Goal: Task Accomplishment & Management: Use online tool/utility

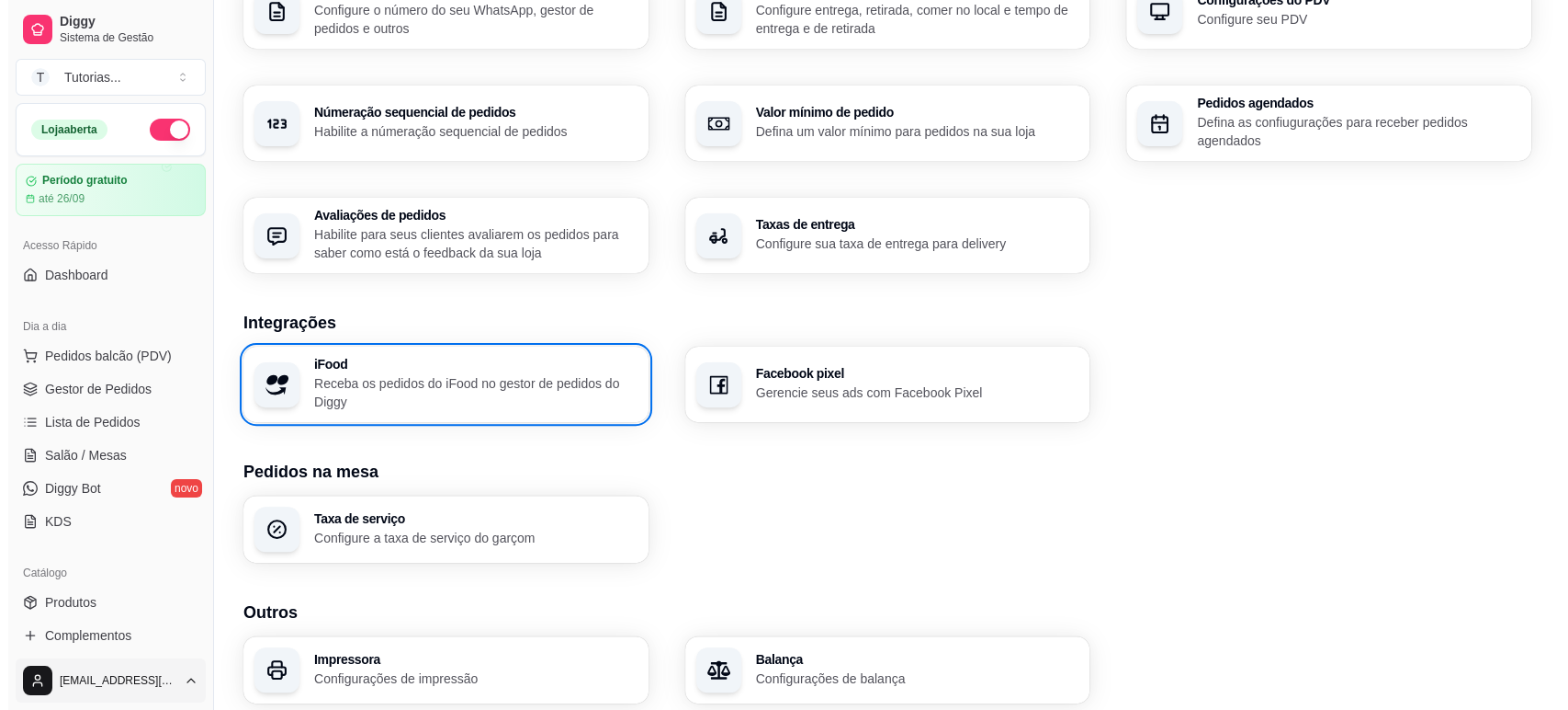
scroll to position [594, 0]
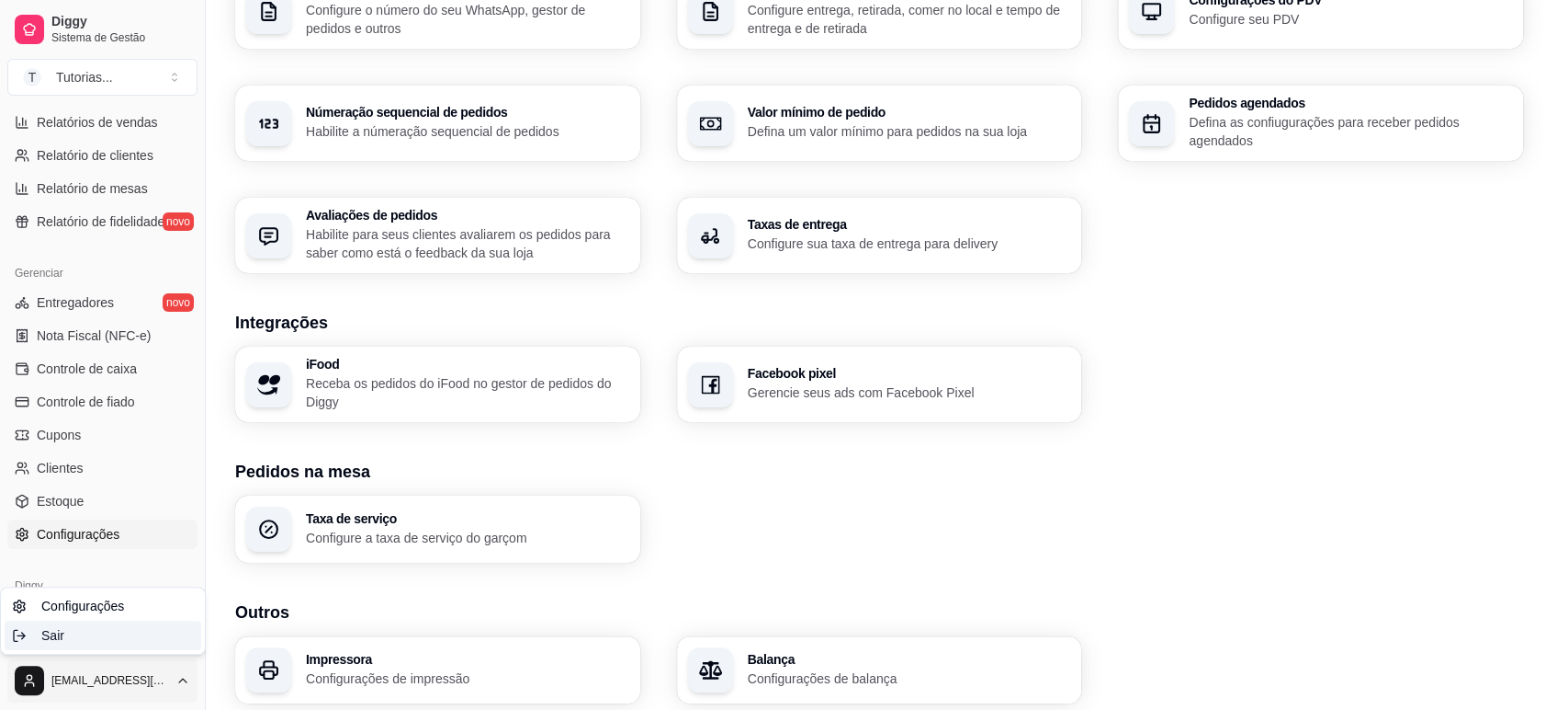
click at [139, 637] on div "Sair" at bounding box center [103, 635] width 197 height 29
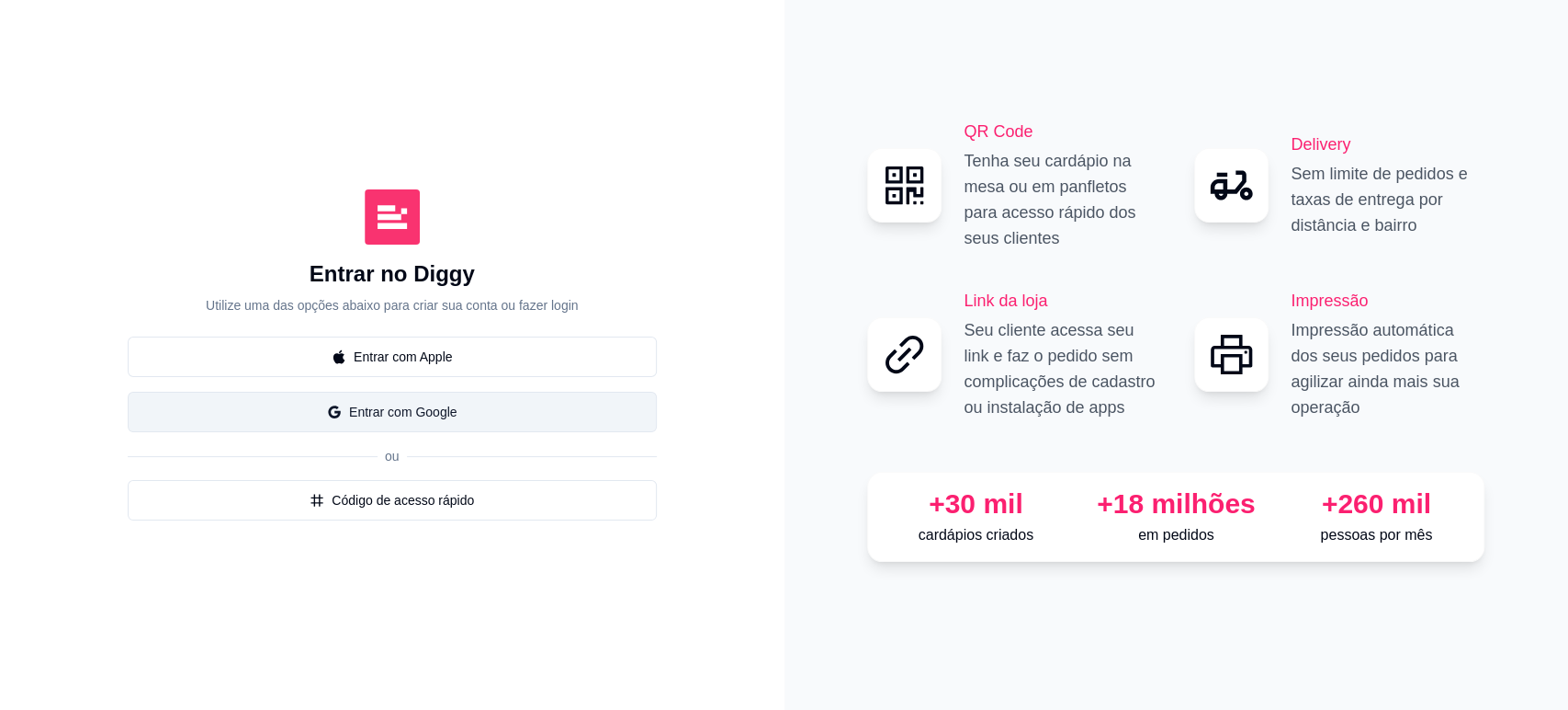
click at [396, 416] on button "Entrar com Google" at bounding box center [391, 411] width 529 height 41
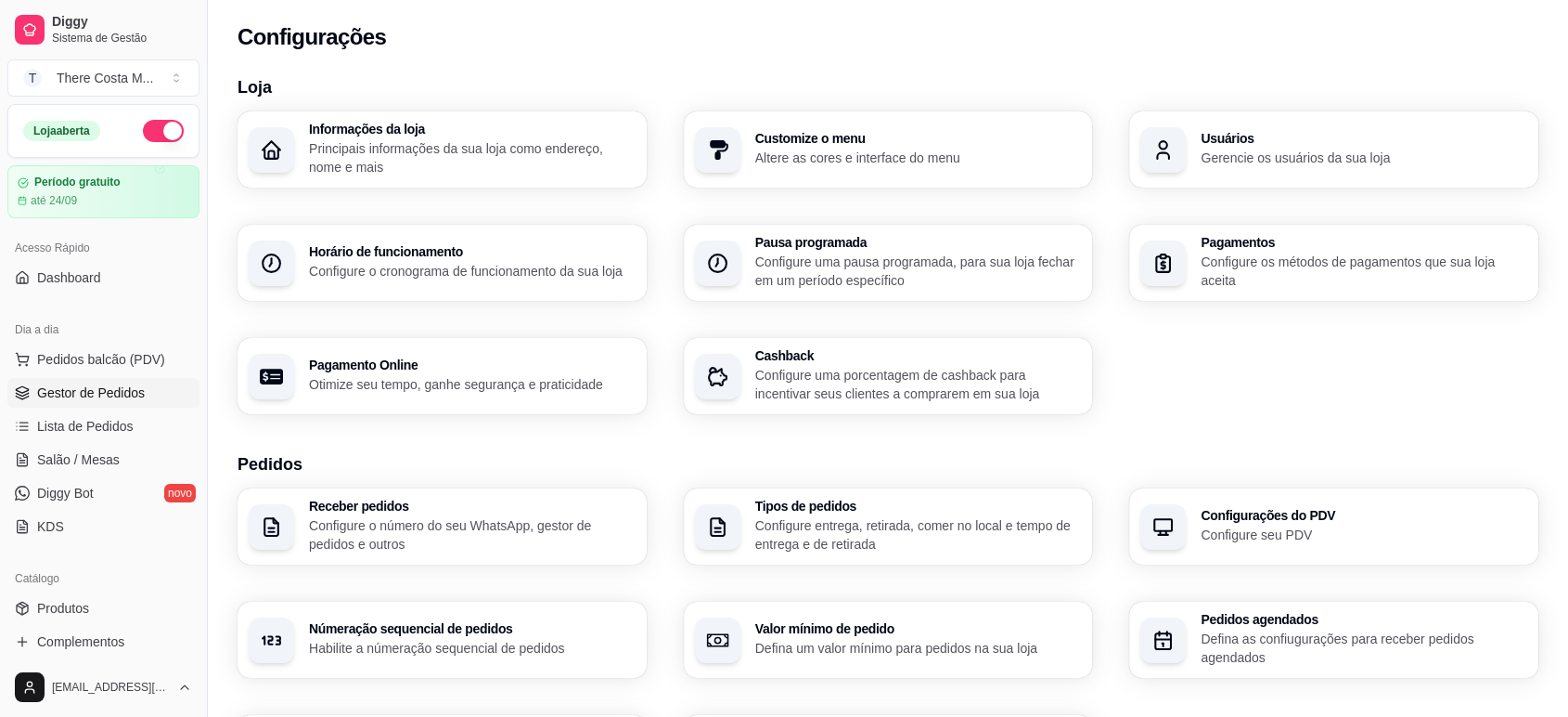
click at [109, 392] on span "Gestor de Pedidos" at bounding box center [90, 392] width 108 height 18
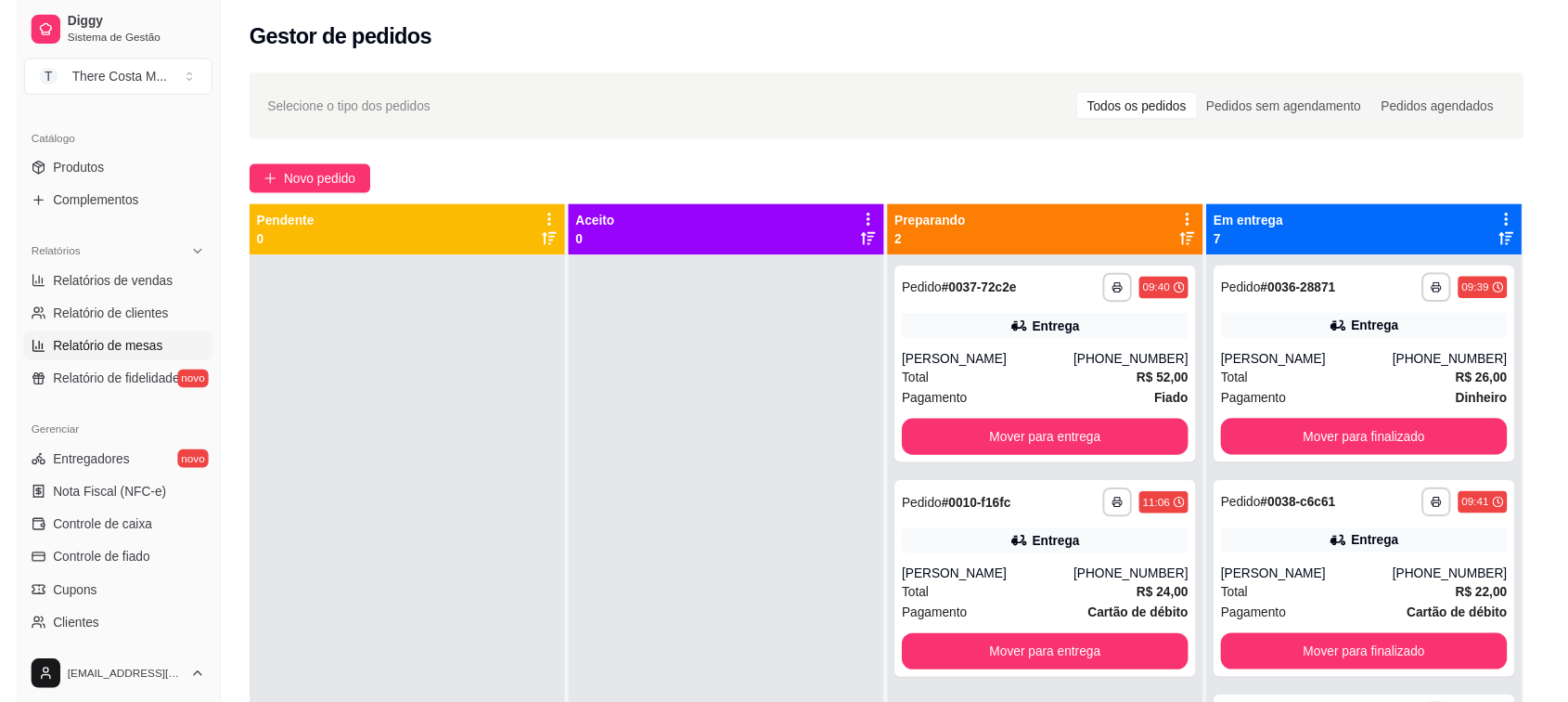
scroll to position [309, 0]
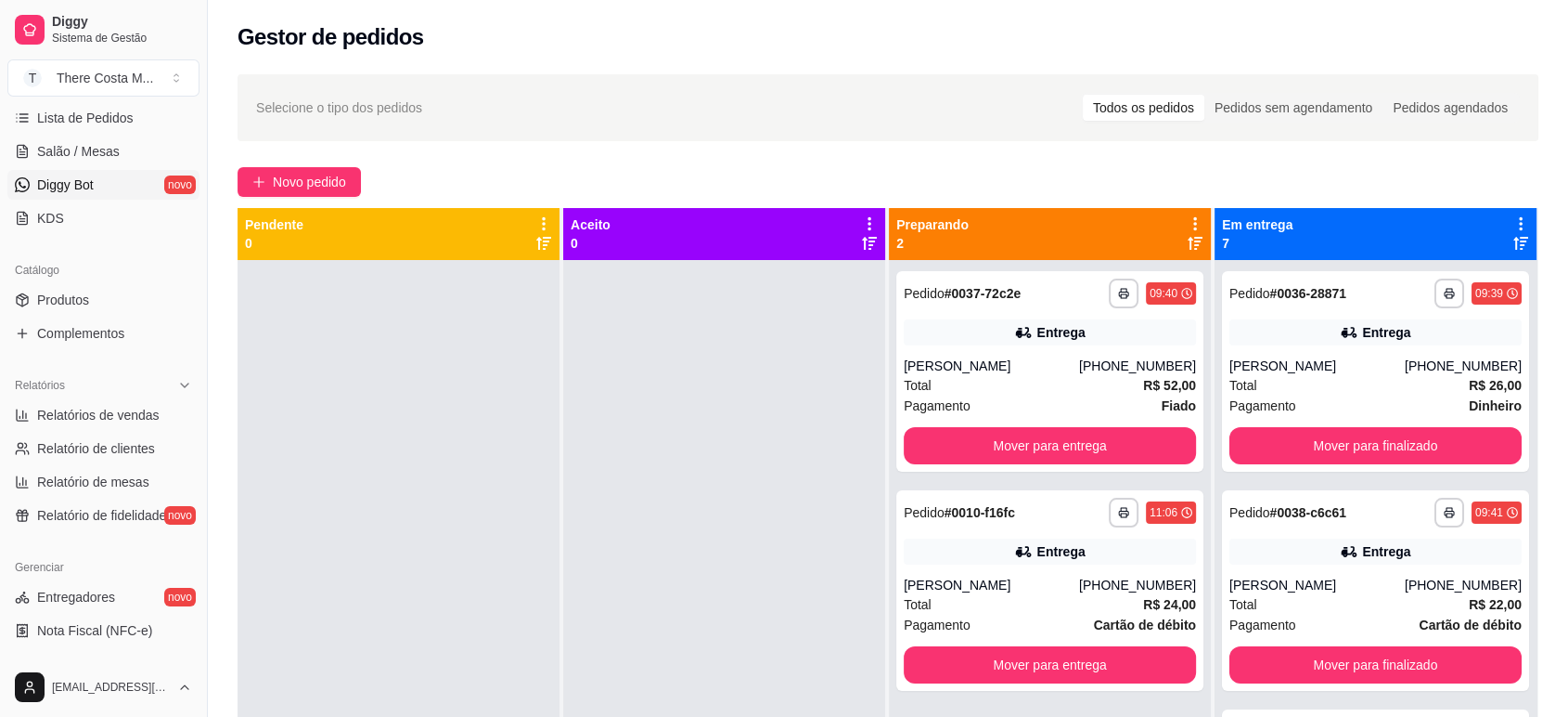
click at [95, 183] on link "Diggy Bot novo" at bounding box center [104, 184] width 192 height 30
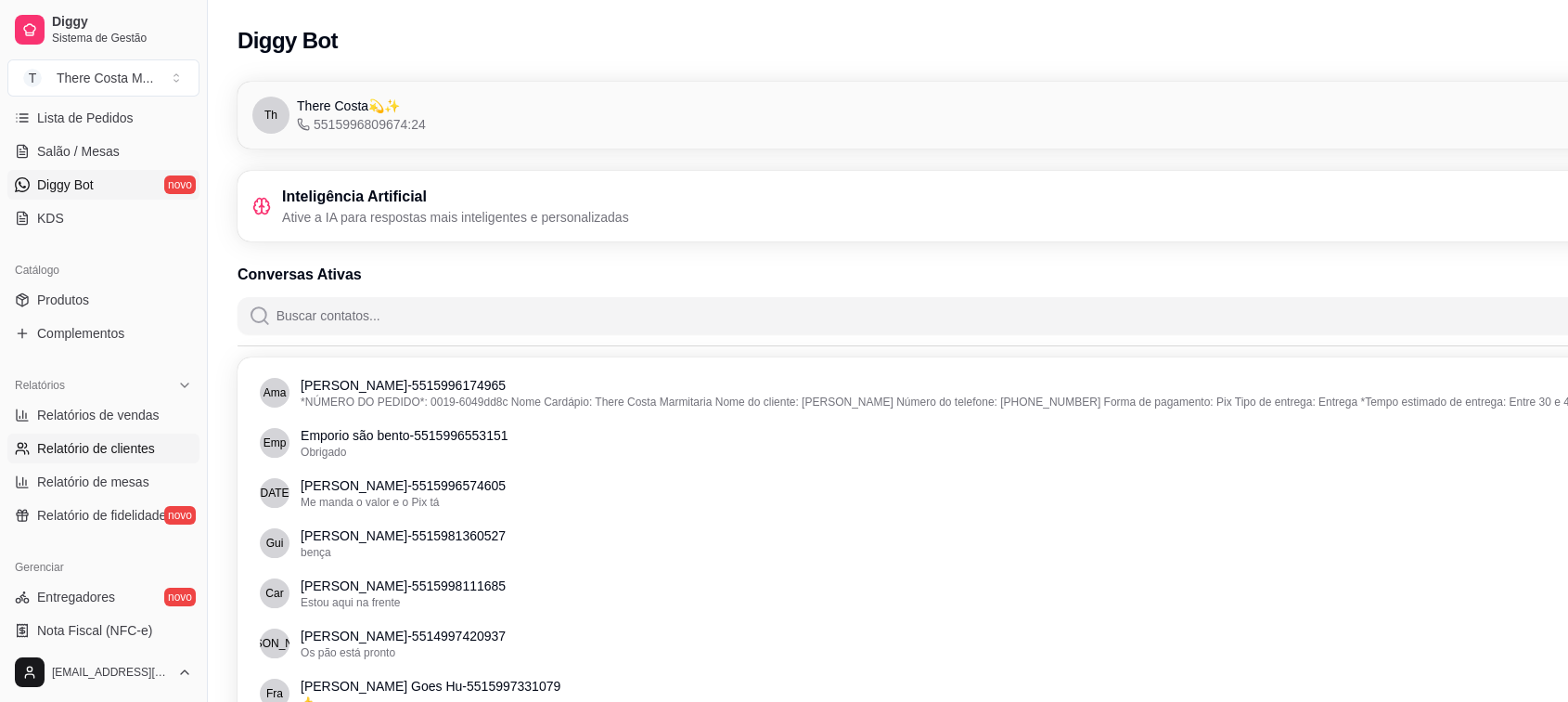
click at [131, 447] on span "Relatório de clientes" at bounding box center [96, 448] width 118 height 18
select select "30"
select select "HIGHEST_TOTAL_SPENT_WITH_ORDERS"
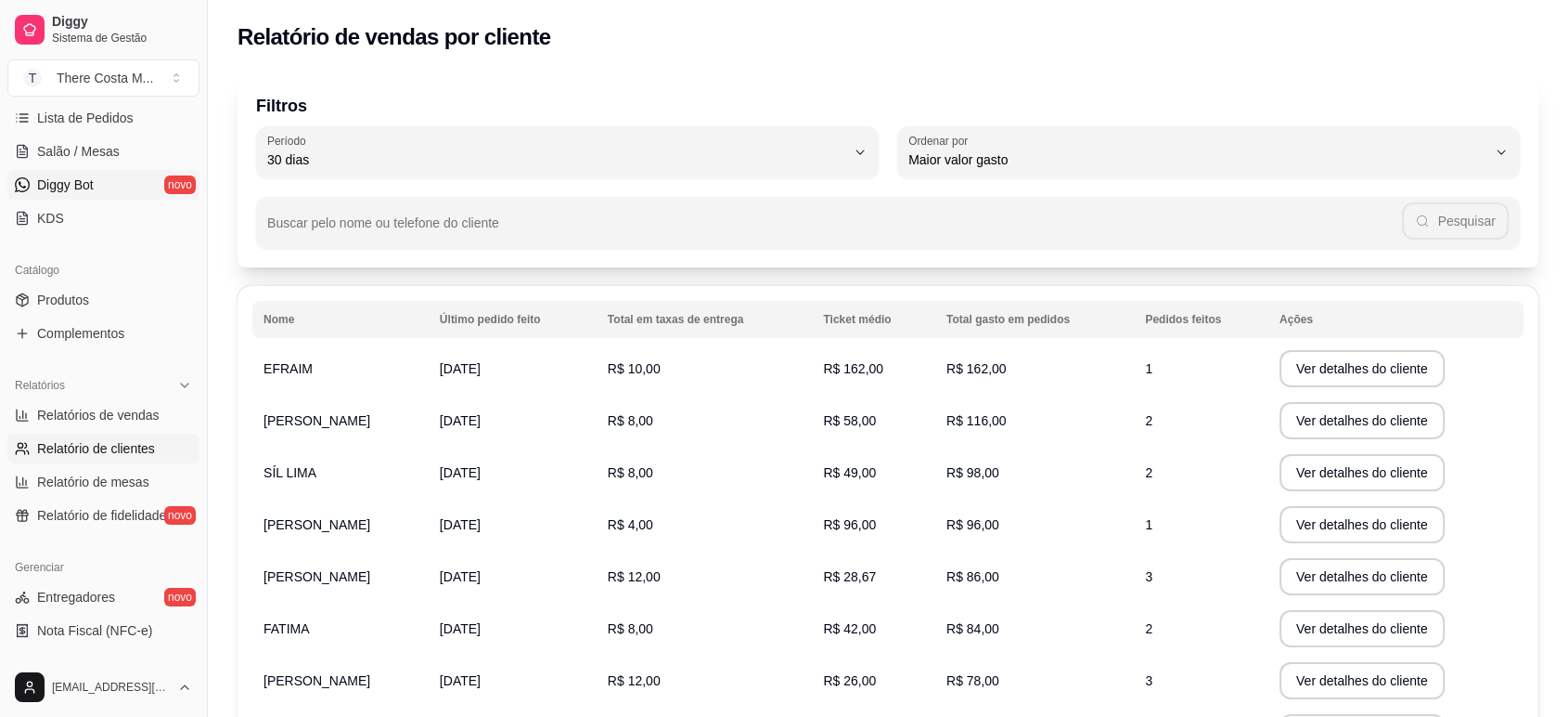
click at [59, 189] on span "Diggy Bot" at bounding box center [65, 184] width 56 height 18
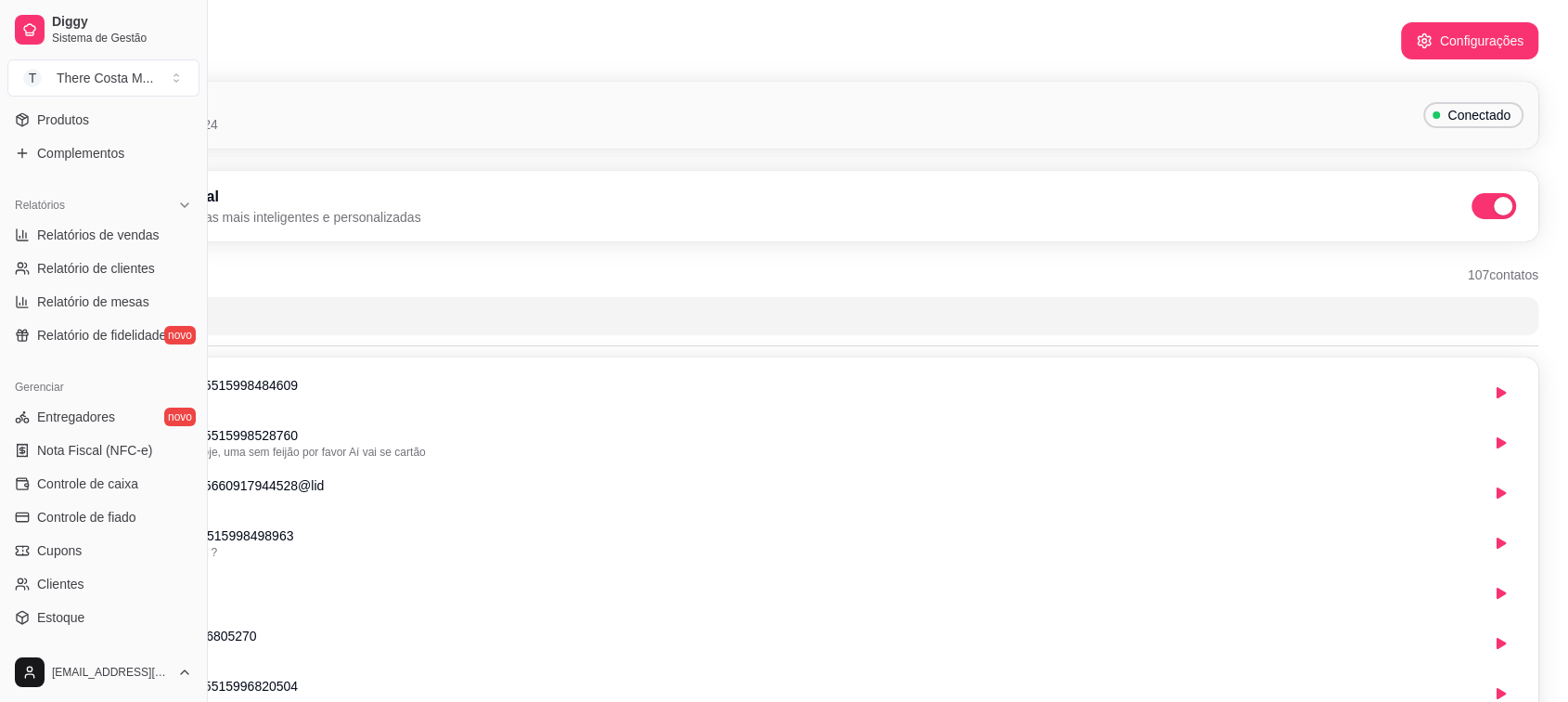
scroll to position [617, 0]
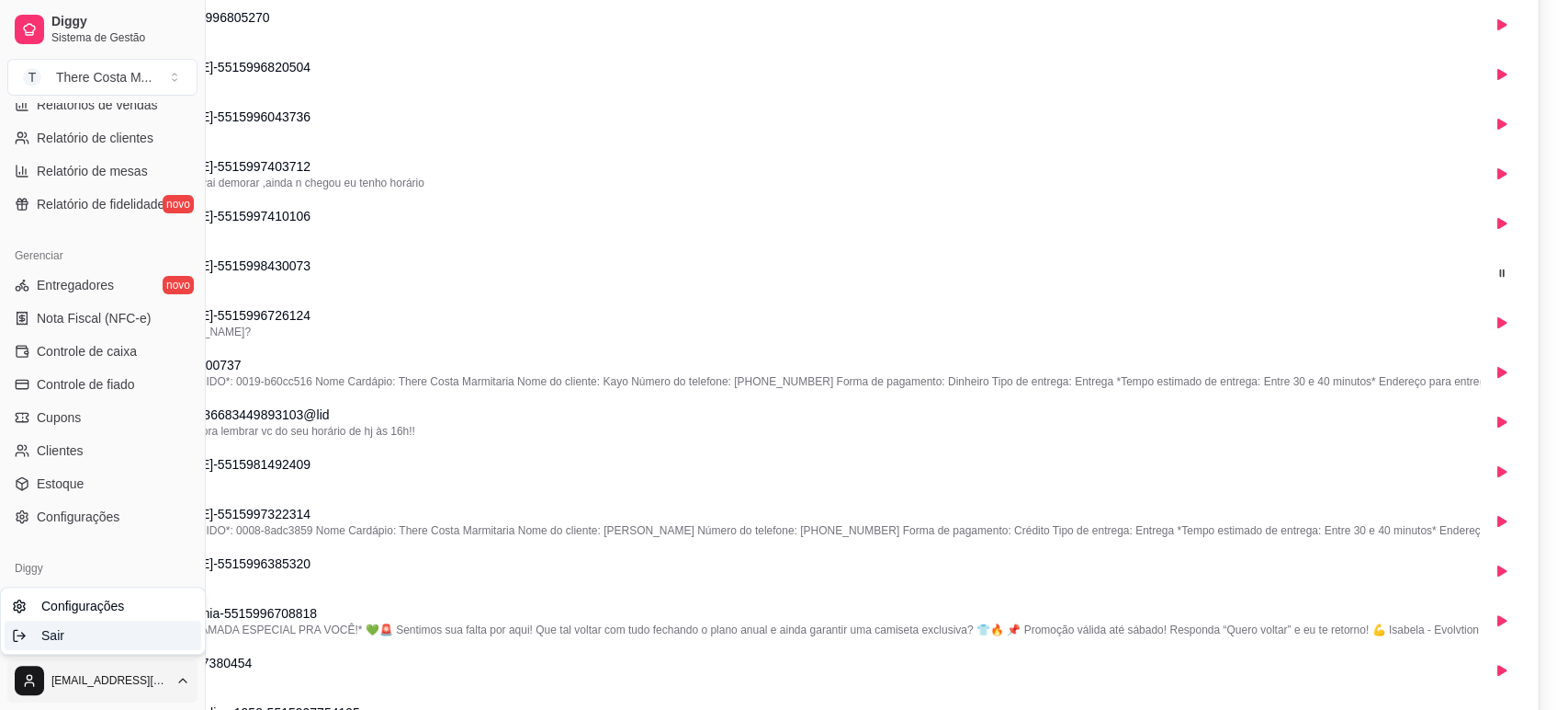
click at [89, 632] on div "Sair" at bounding box center [103, 635] width 197 height 29
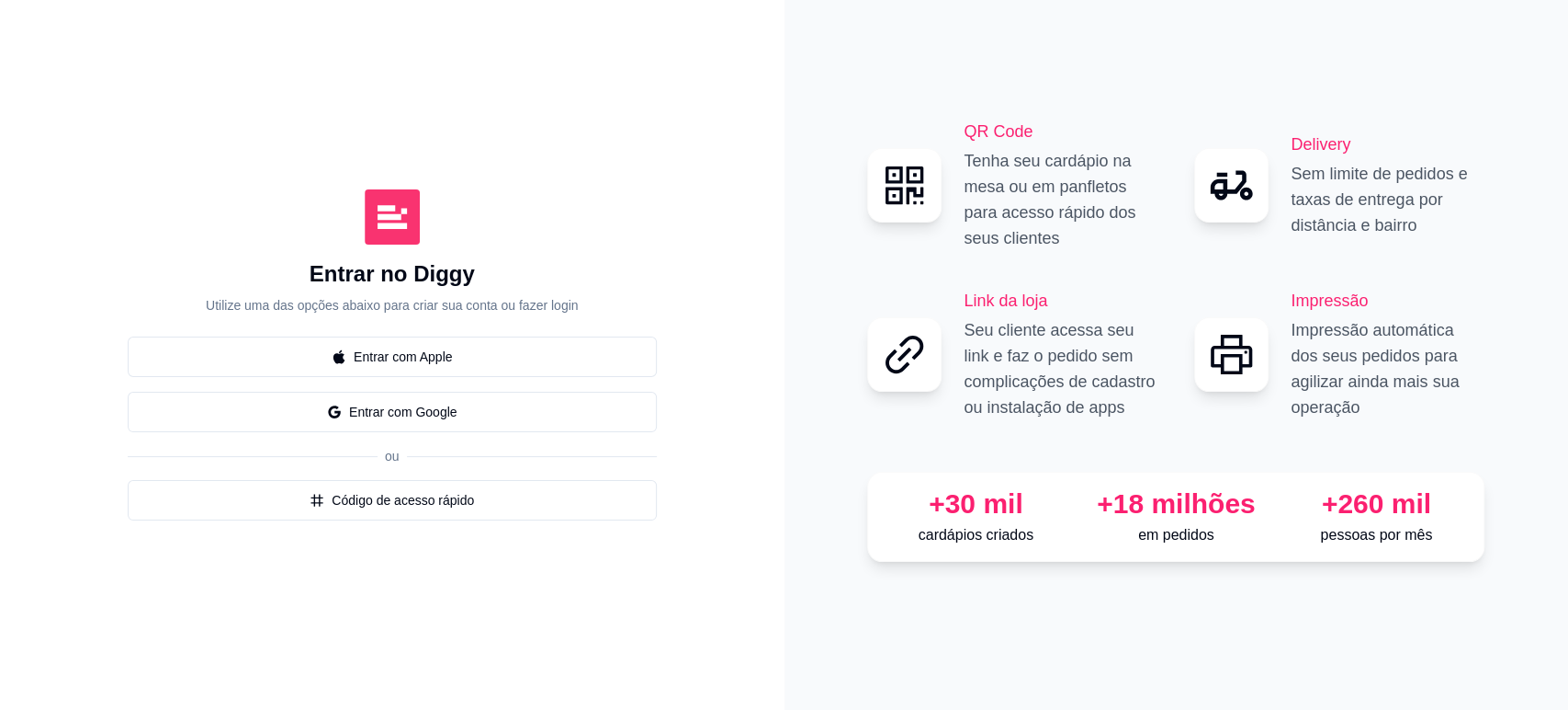
click at [465, 380] on div "Entrar com Apple Entrar com Google ou Código de acesso rápido" at bounding box center [391, 428] width 529 height 184
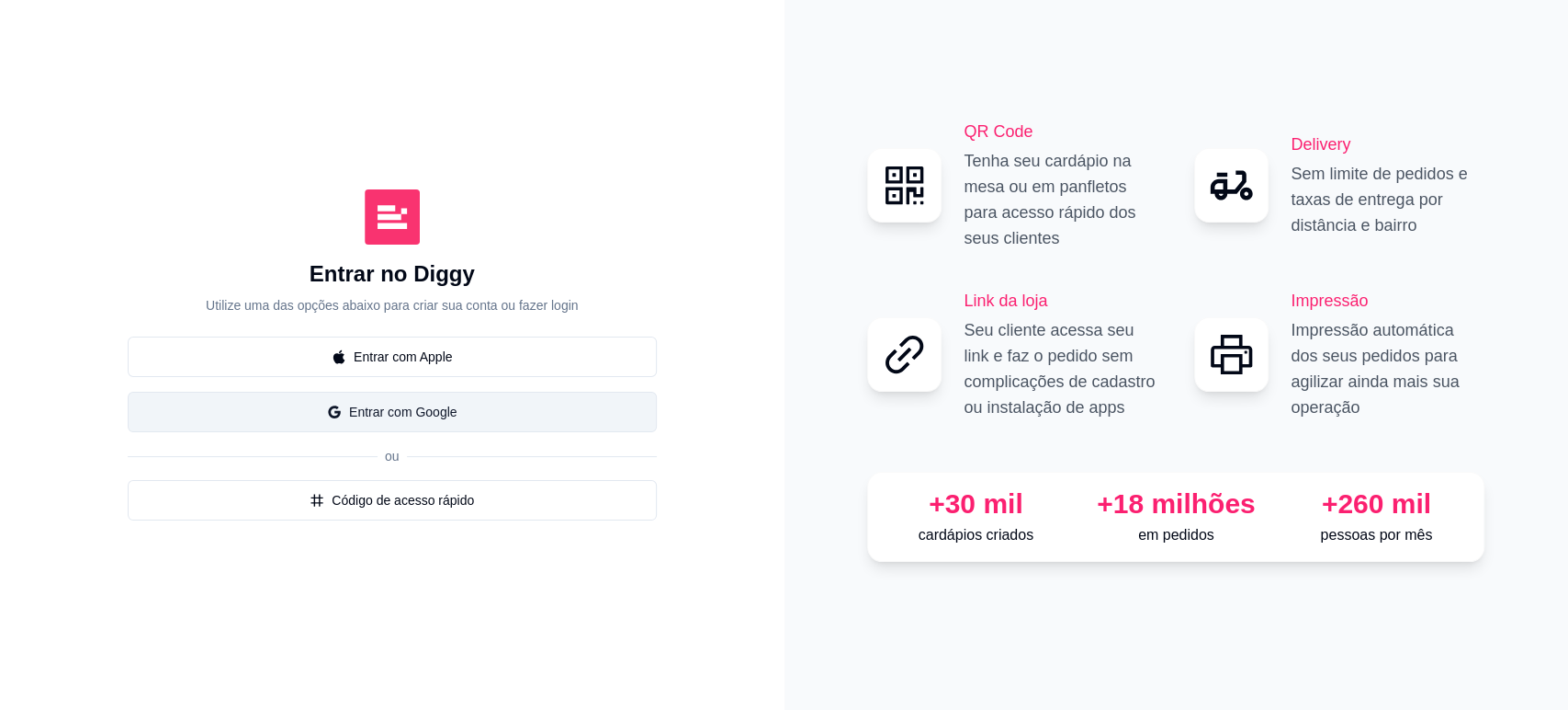
click at [454, 403] on button "Entrar com Google" at bounding box center [391, 411] width 529 height 41
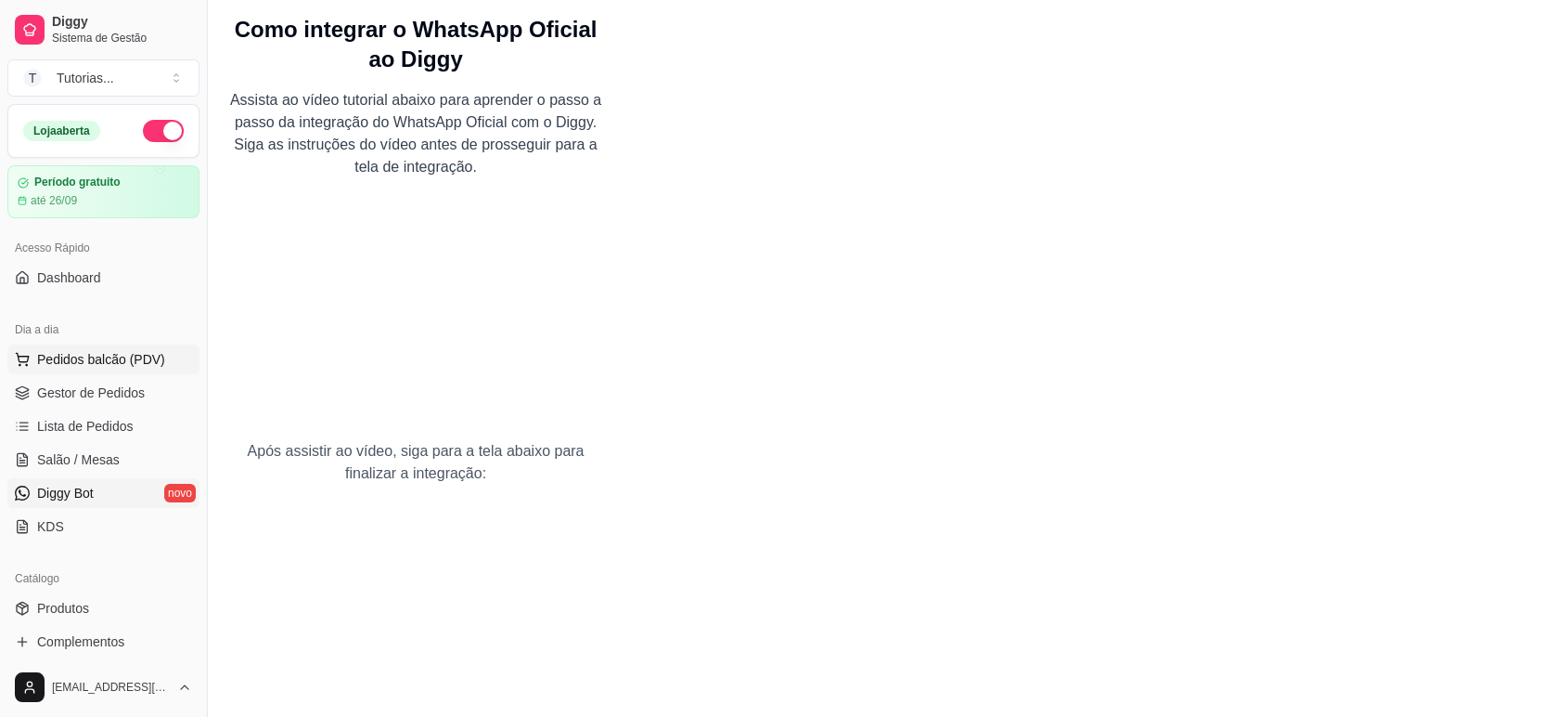
drag, startPoint x: 102, startPoint y: 355, endPoint x: 111, endPoint y: 364, distance: 12.7
click at [102, 355] on span "Pedidos balcão (PDV)" at bounding box center [101, 358] width 129 height 18
click at [67, 275] on span "Dashboard" at bounding box center [69, 277] width 64 height 18
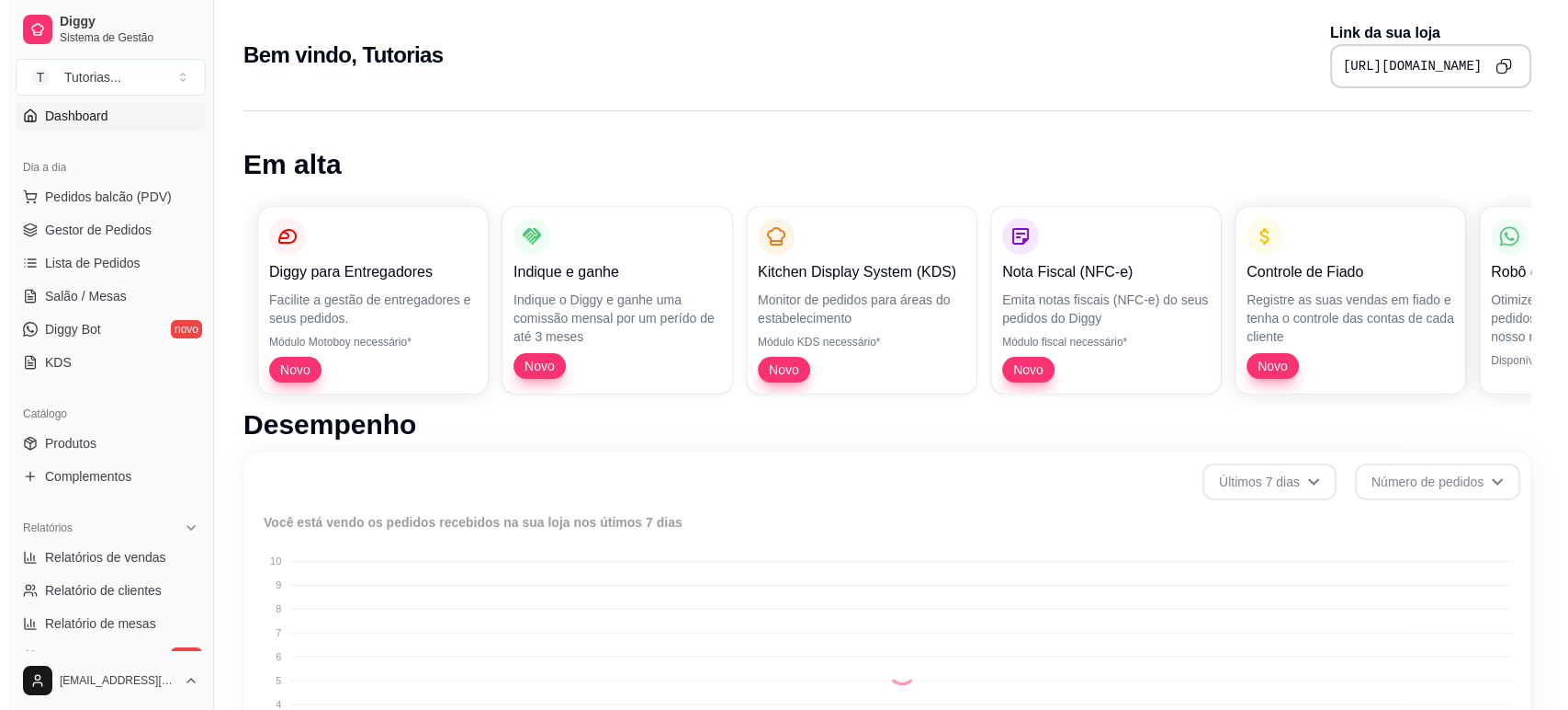
scroll to position [408, 0]
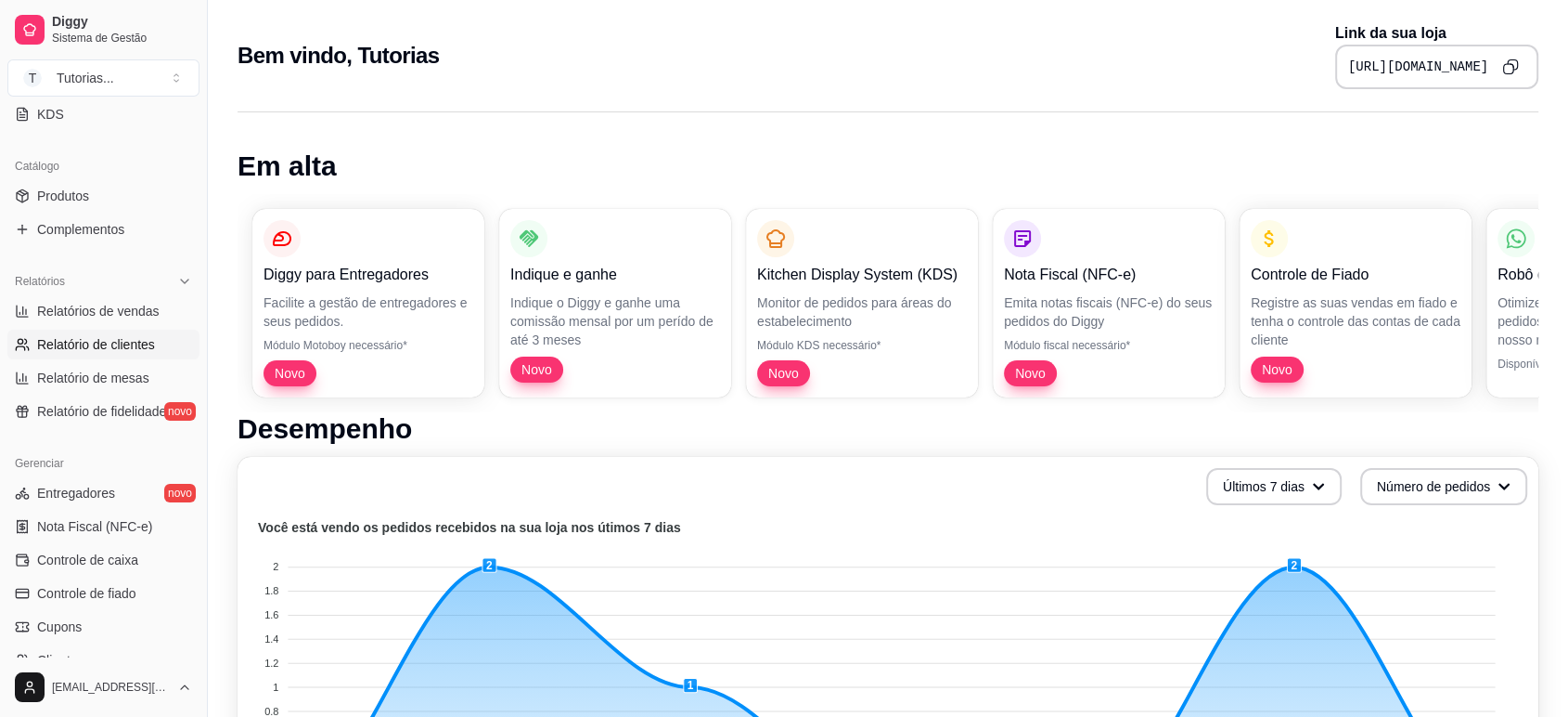
click at [148, 348] on span "Relatório de clientes" at bounding box center [96, 344] width 118 height 18
select select "30"
select select "HIGHEST_TOTAL_SPENT_WITH_ORDERS"
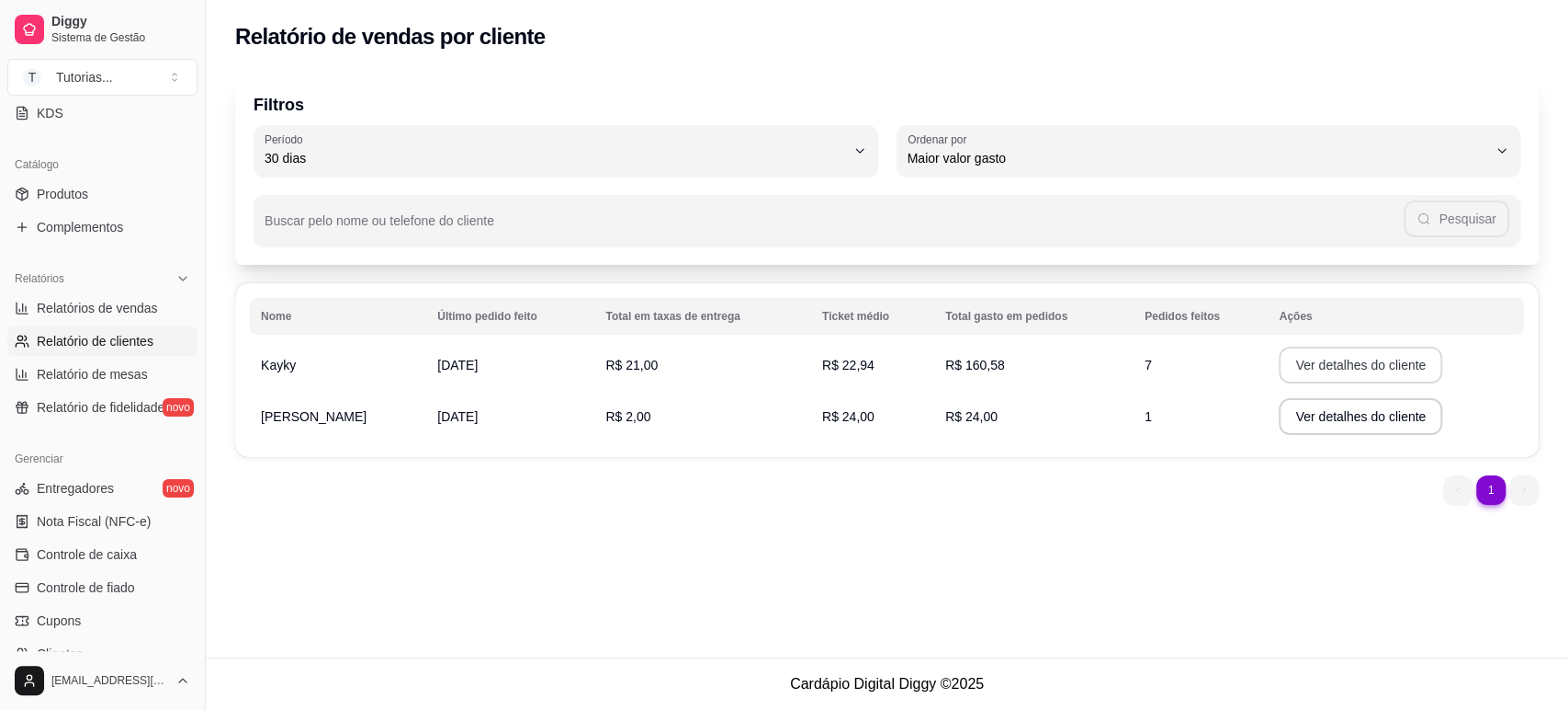
click at [1301, 359] on button "Ver detalhes do cliente" at bounding box center [1361, 364] width 164 height 37
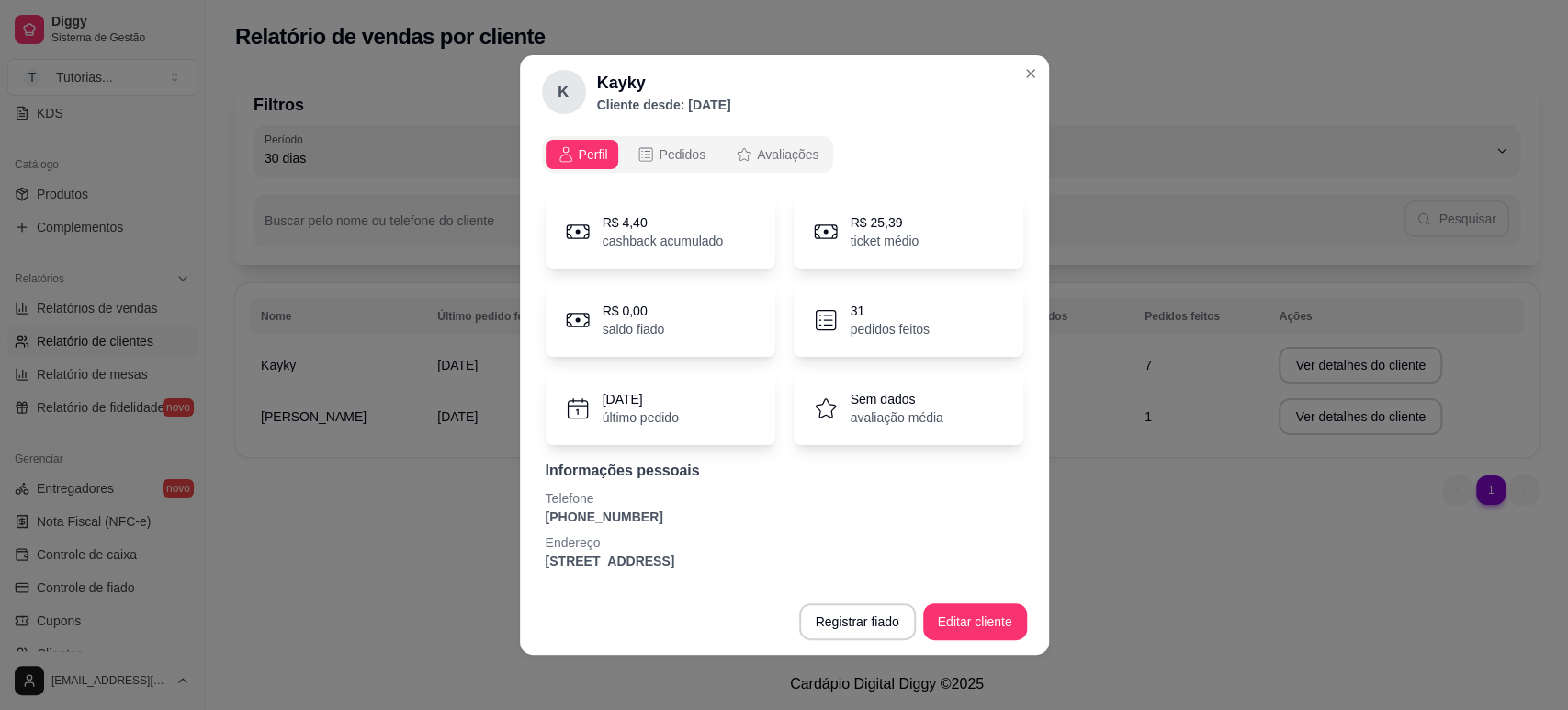
scroll to position [3, 0]
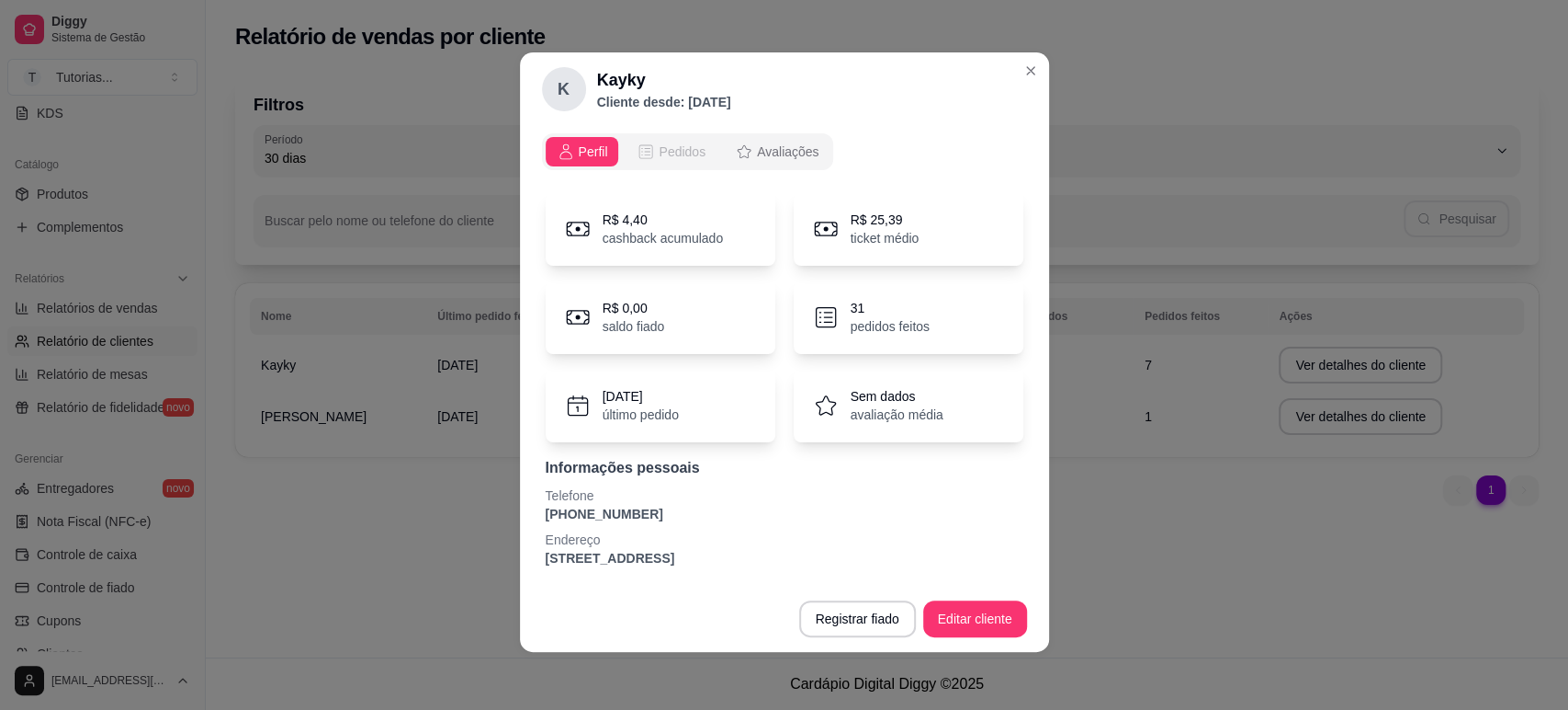
click at [659, 151] on span "Pedidos" at bounding box center [682, 151] width 47 height 18
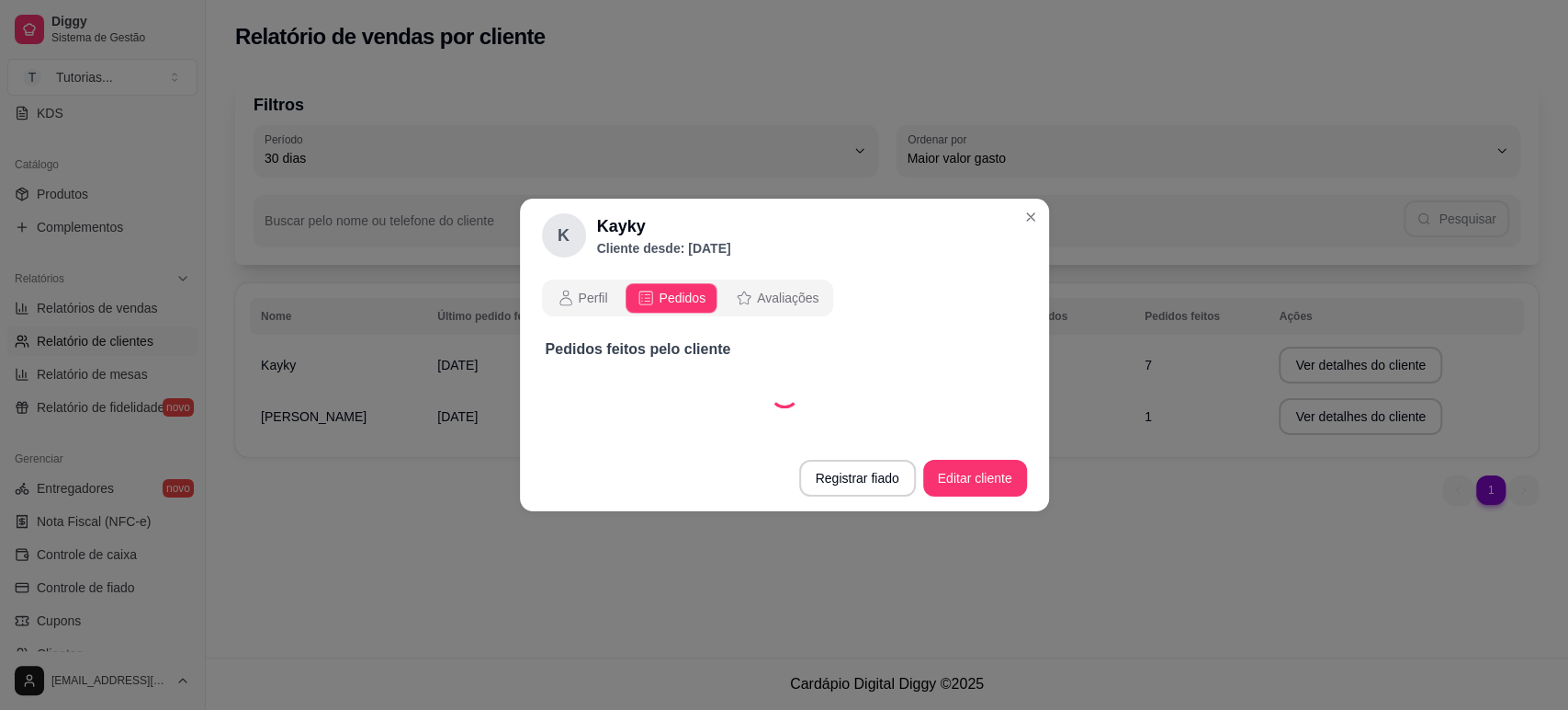
select select "30"
select select "ALL"
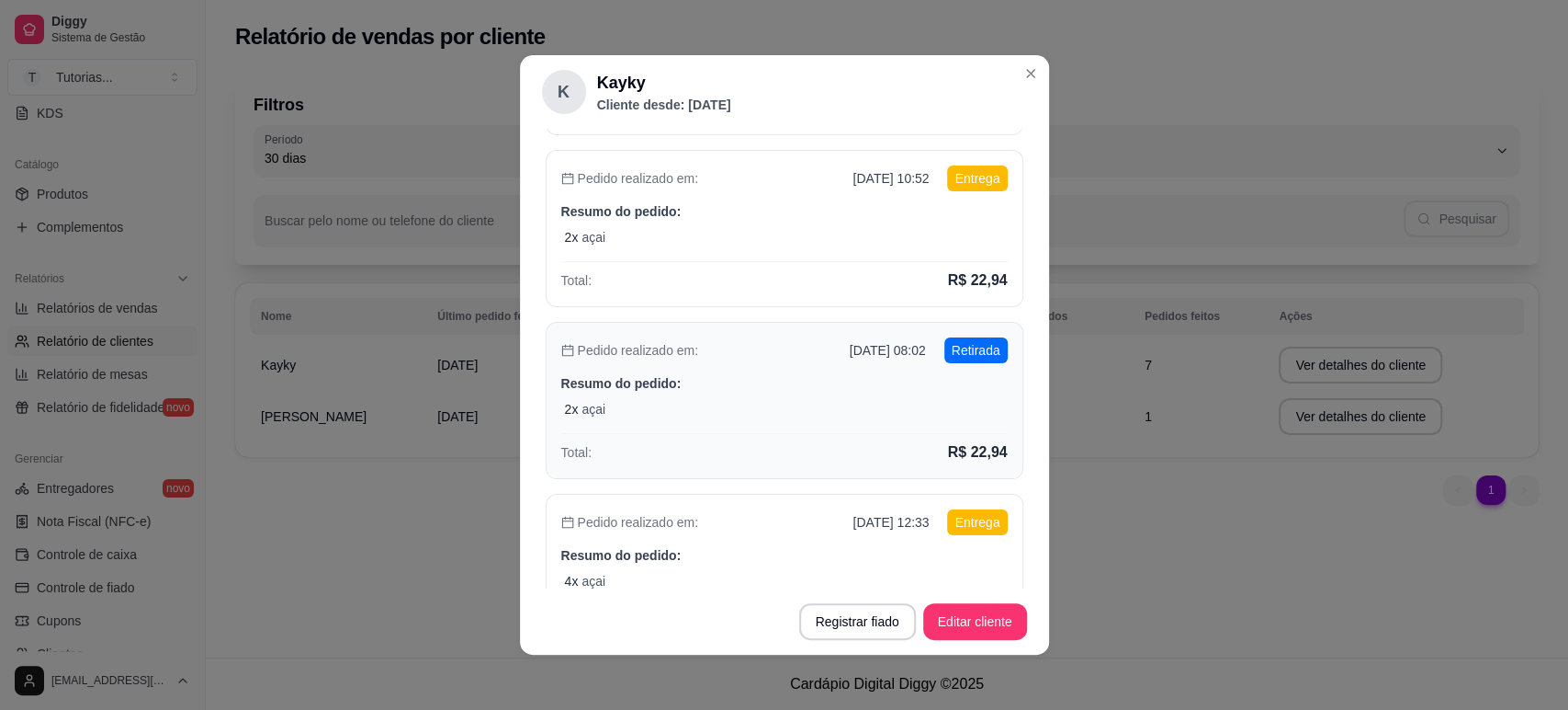
scroll to position [510, 0]
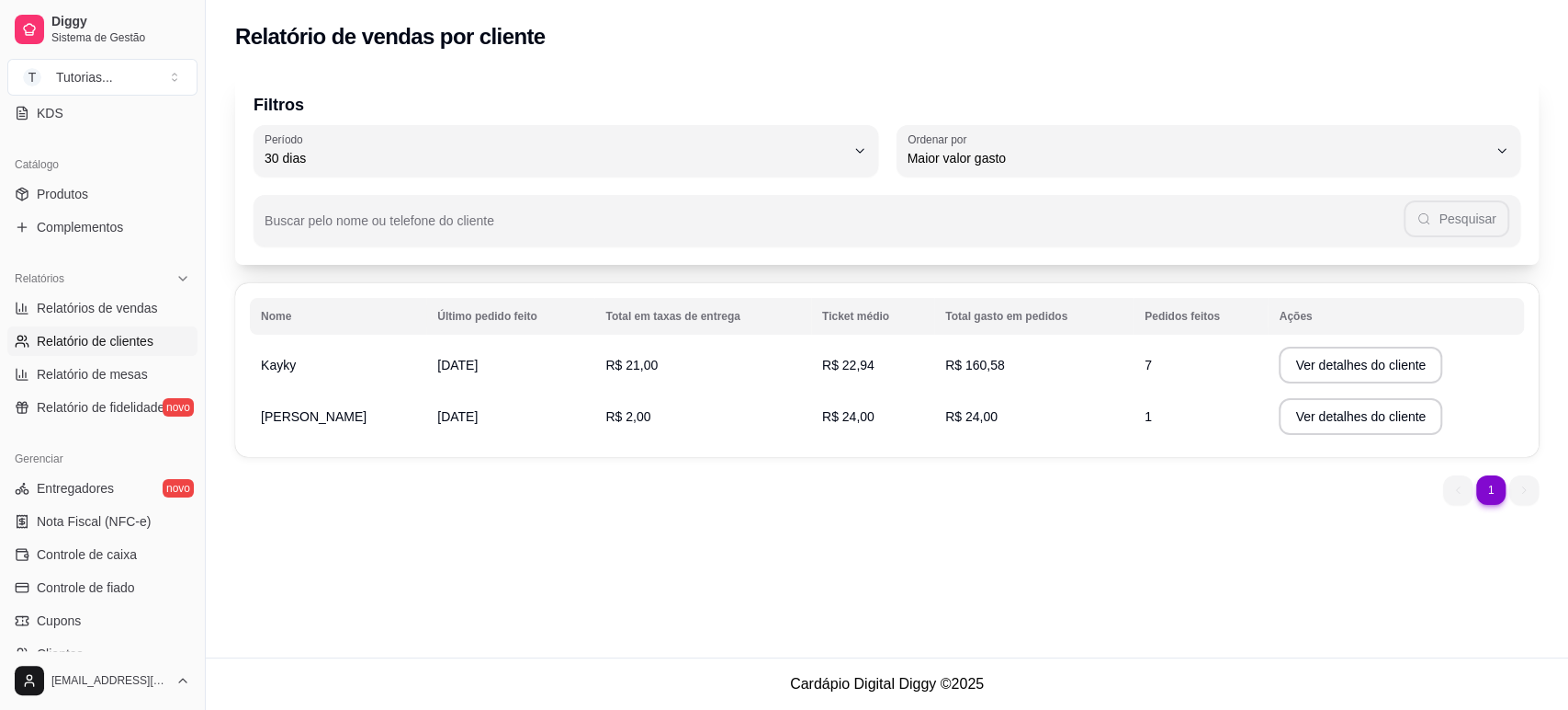
click at [1320, 305] on th "Ações" at bounding box center [1396, 316] width 256 height 37
click at [1227, 603] on div "Relatório de vendas por cliente Filtros 30 Período Hoje Ontem 7 dias 15 dias 30…" at bounding box center [887, 328] width 1363 height 657
click at [1279, 361] on button "Ver detalhes do cliente" at bounding box center [1361, 364] width 164 height 37
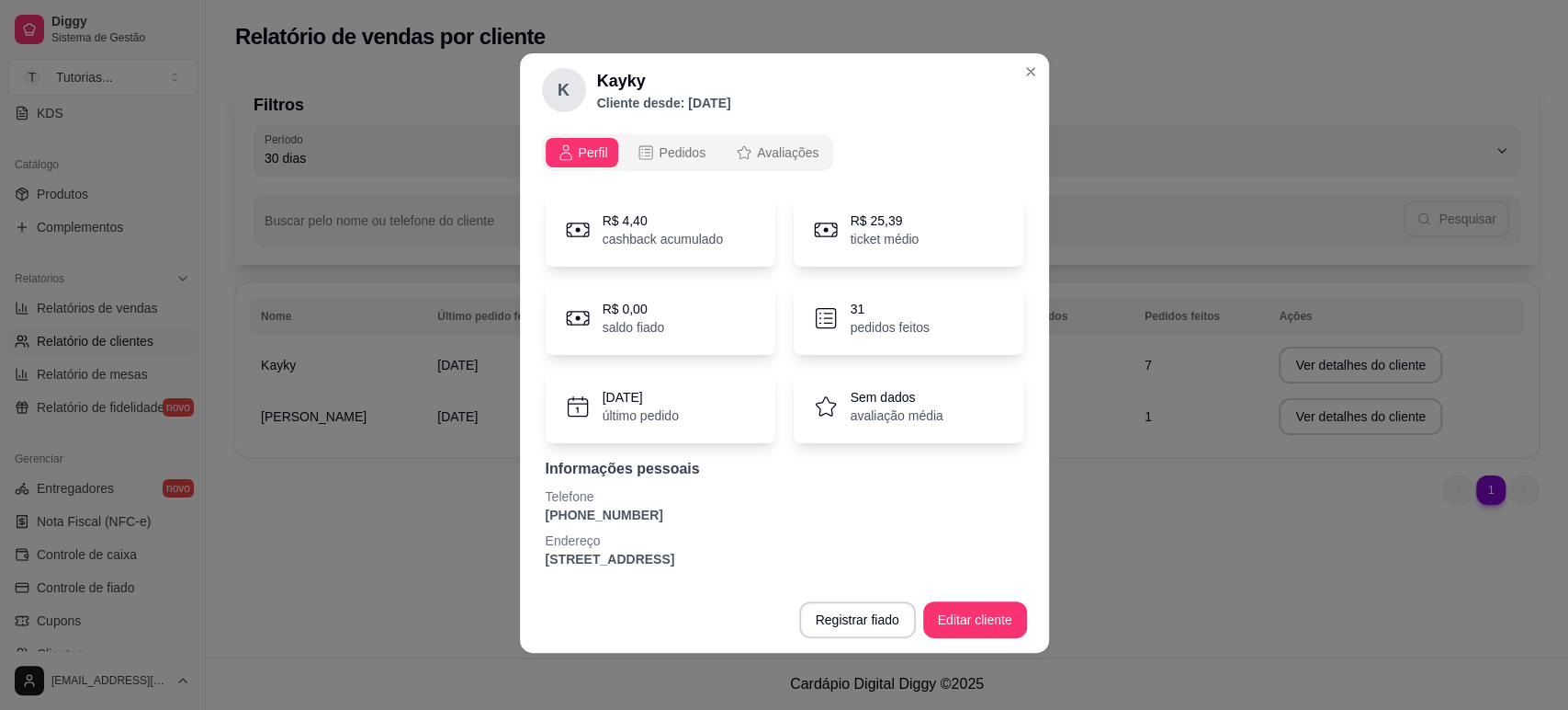
scroll to position [3, 0]
click at [676, 142] on span "Pedidos" at bounding box center [682, 151] width 47 height 18
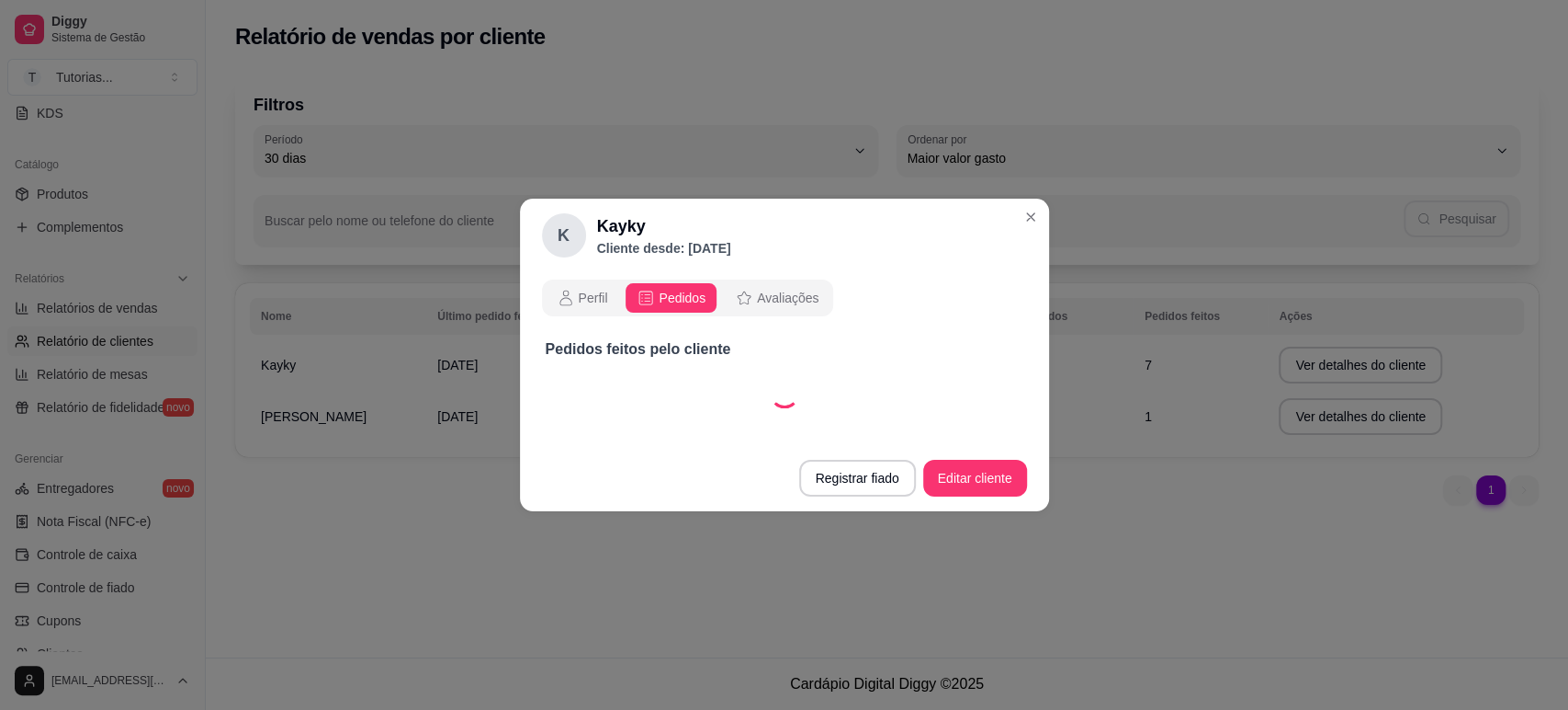
select select "30"
select select "ALL"
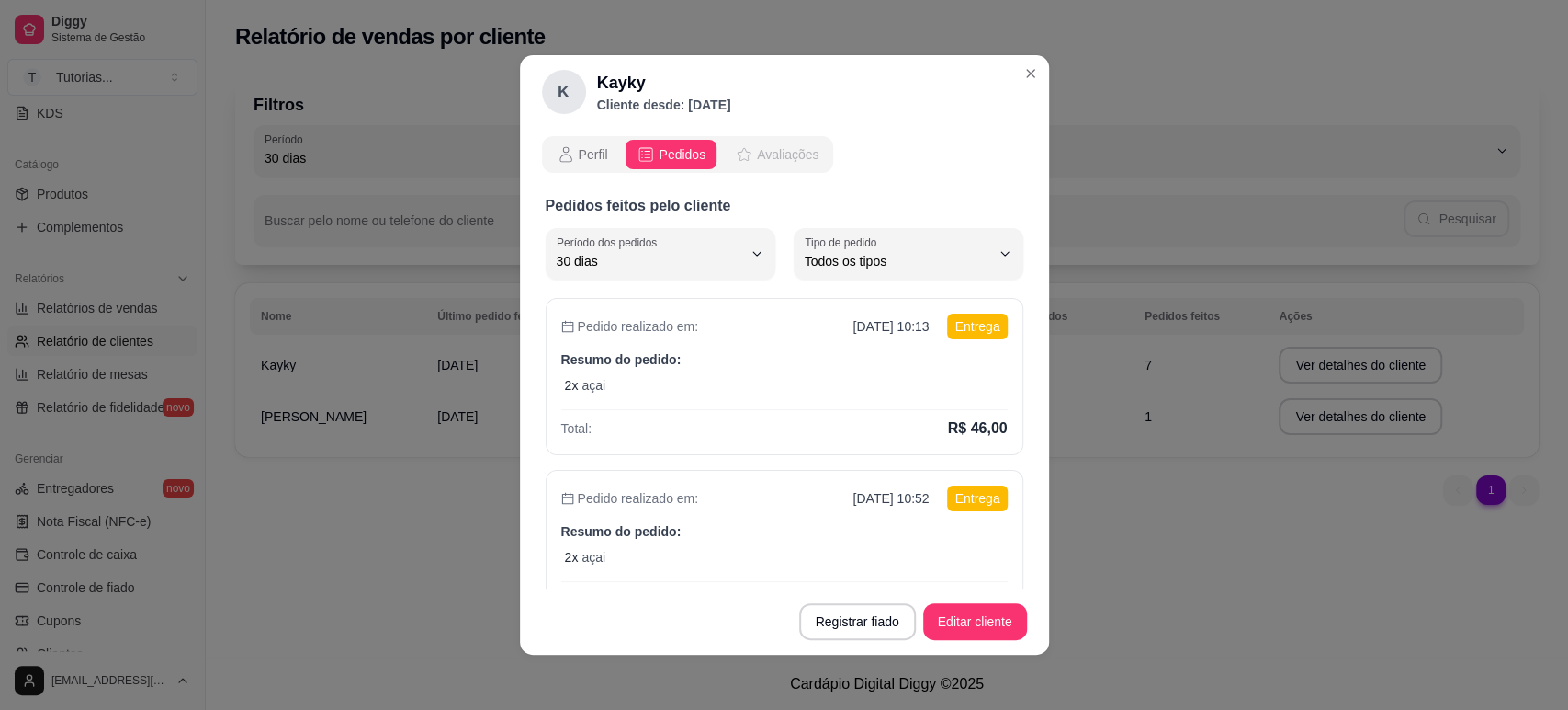
click at [757, 163] on span "Avaliações" at bounding box center [787, 154] width 61 height 18
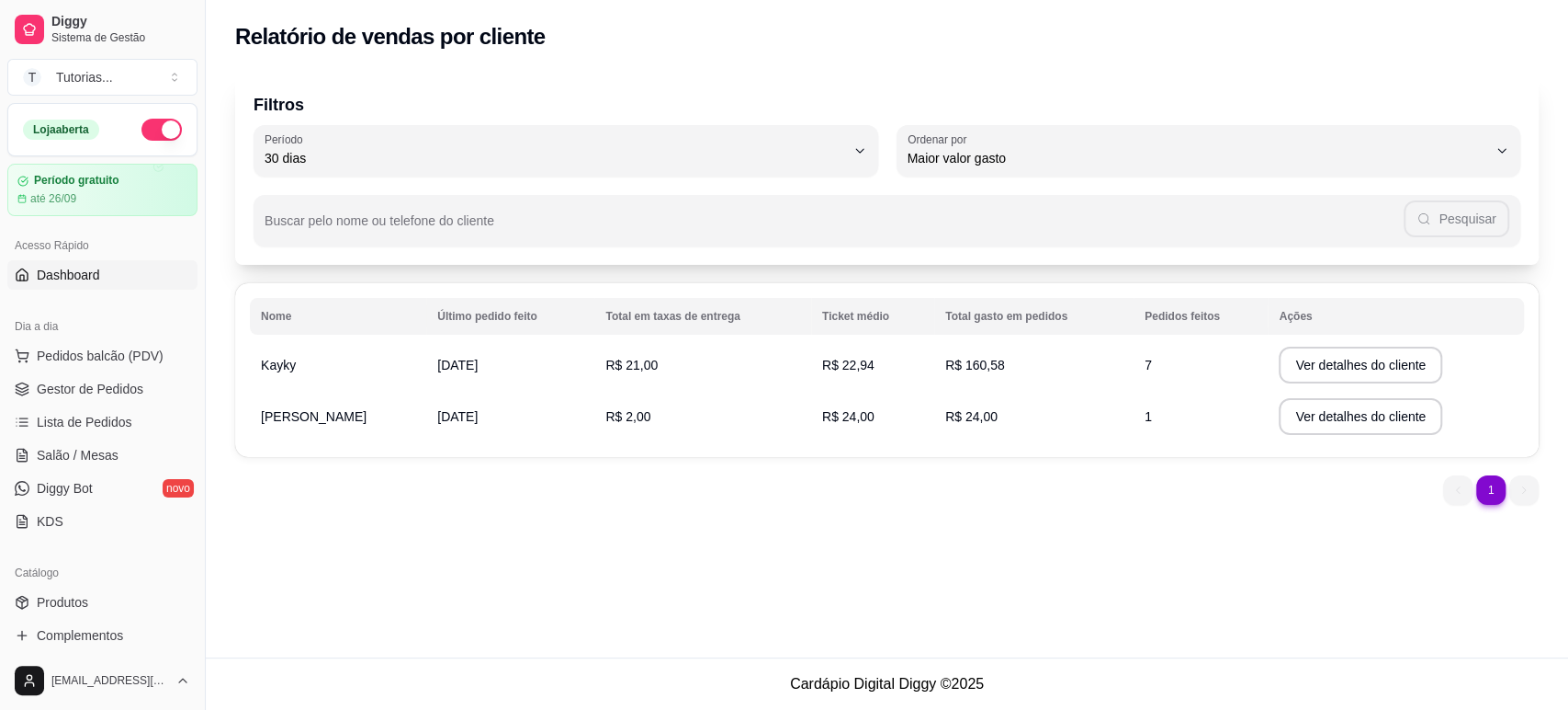
click at [90, 278] on span "Dashboard" at bounding box center [68, 274] width 63 height 18
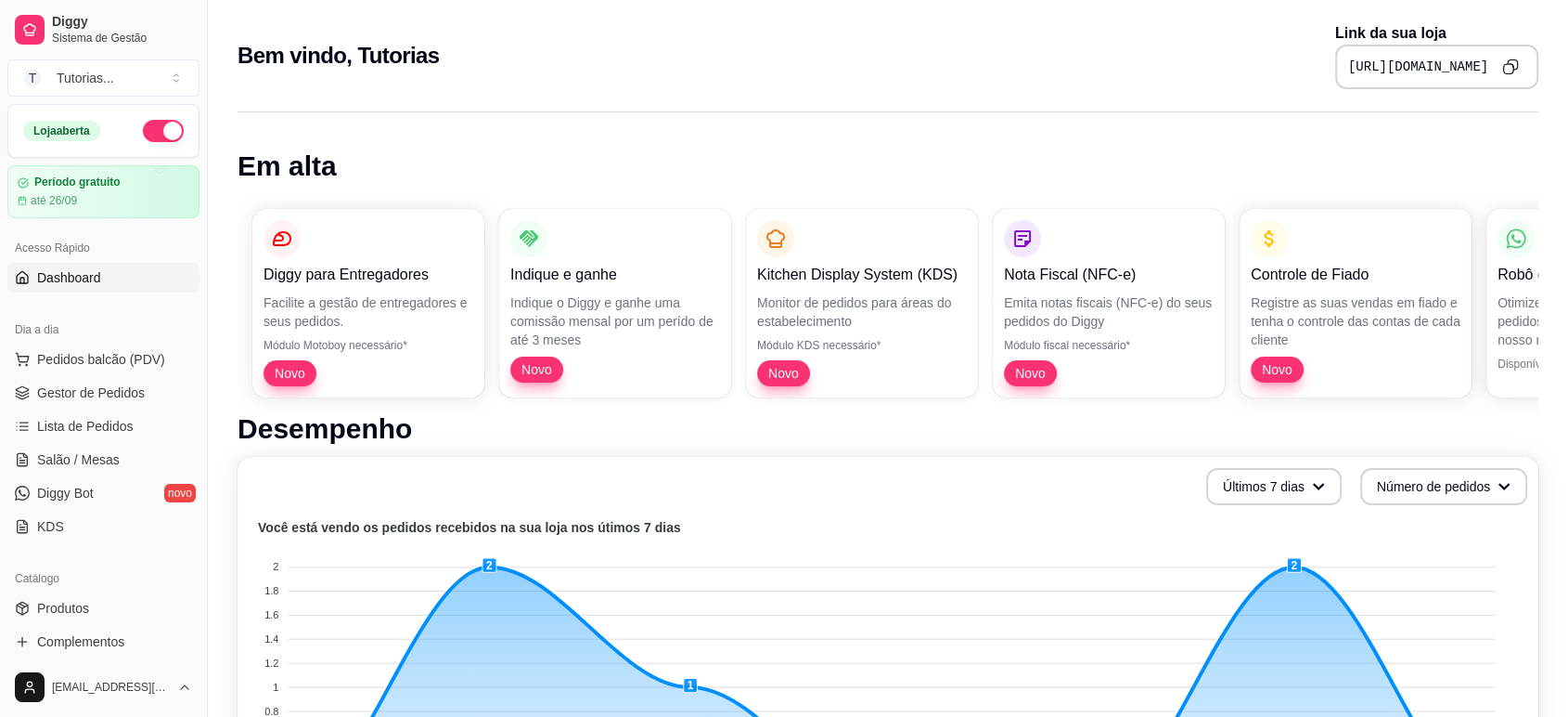
click at [1504, 68] on icon "Copy to clipboard" at bounding box center [1511, 67] width 17 height 17
click at [1511, 65] on icon "Copy to clipboard" at bounding box center [1511, 67] width 17 height 17
click at [104, 362] on span "Pedidos balcão (PDV)" at bounding box center [101, 358] width 129 height 18
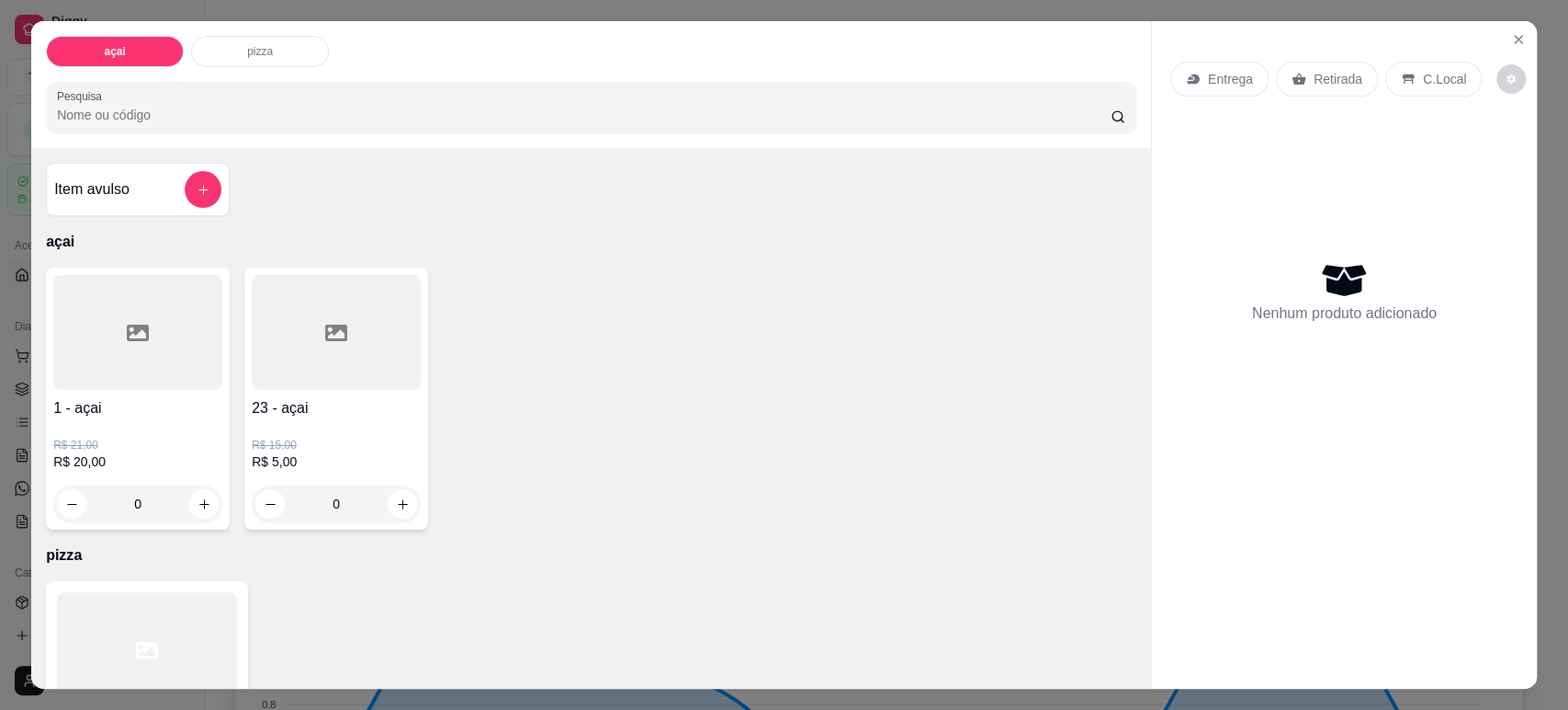
click at [193, 498] on div "0" at bounding box center [138, 504] width 169 height 37
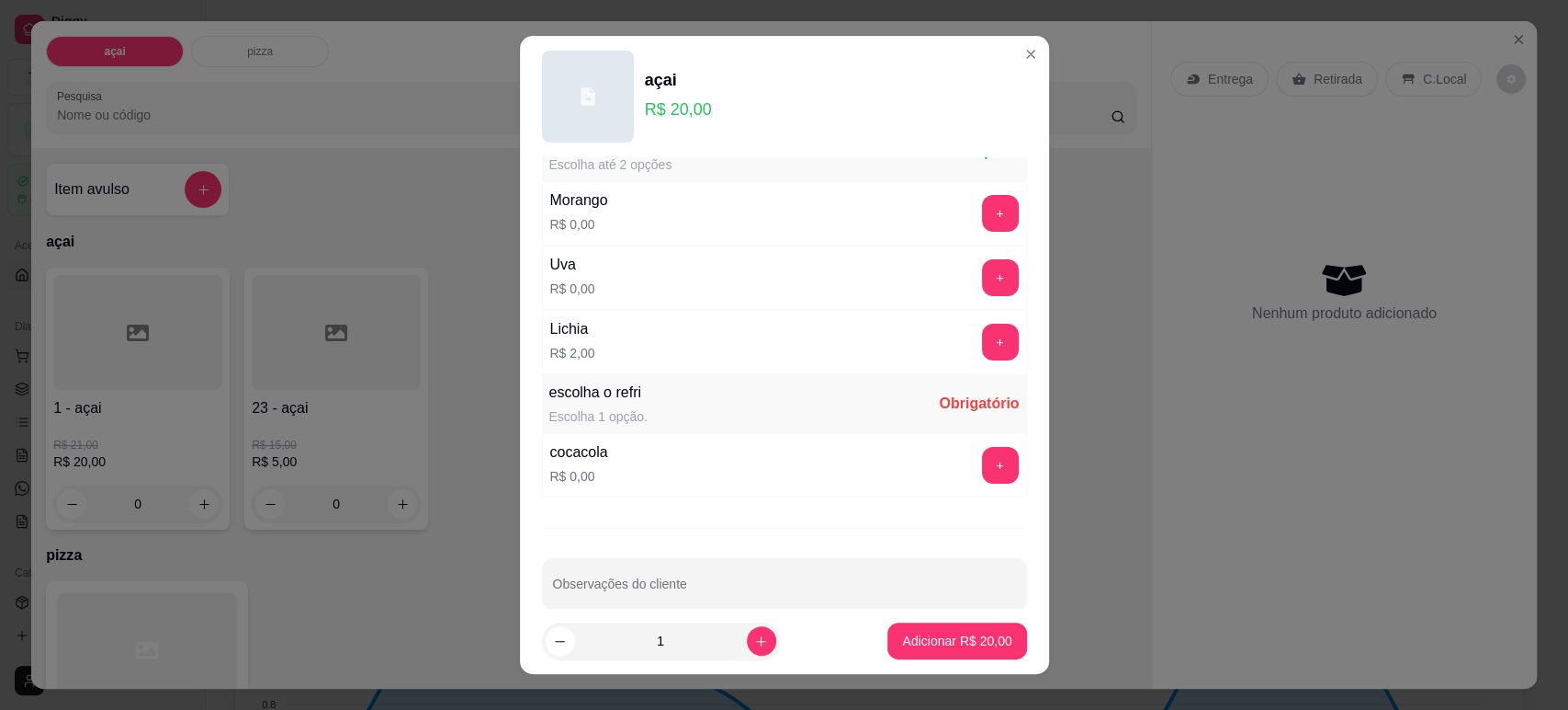
scroll to position [68, 0]
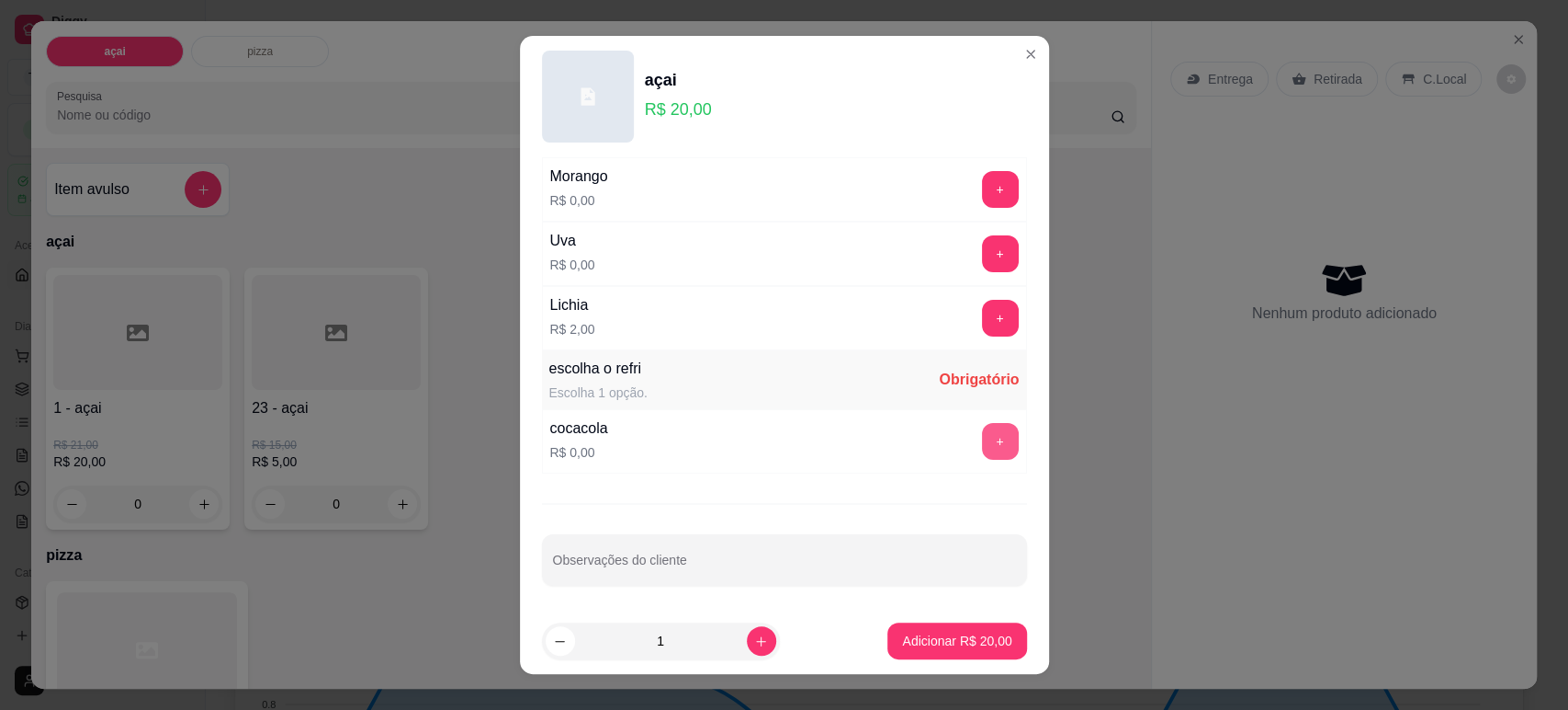
click at [982, 446] on button "+" at bounding box center [1000, 440] width 37 height 37
click at [982, 318] on button "+" at bounding box center [1000, 318] width 37 height 37
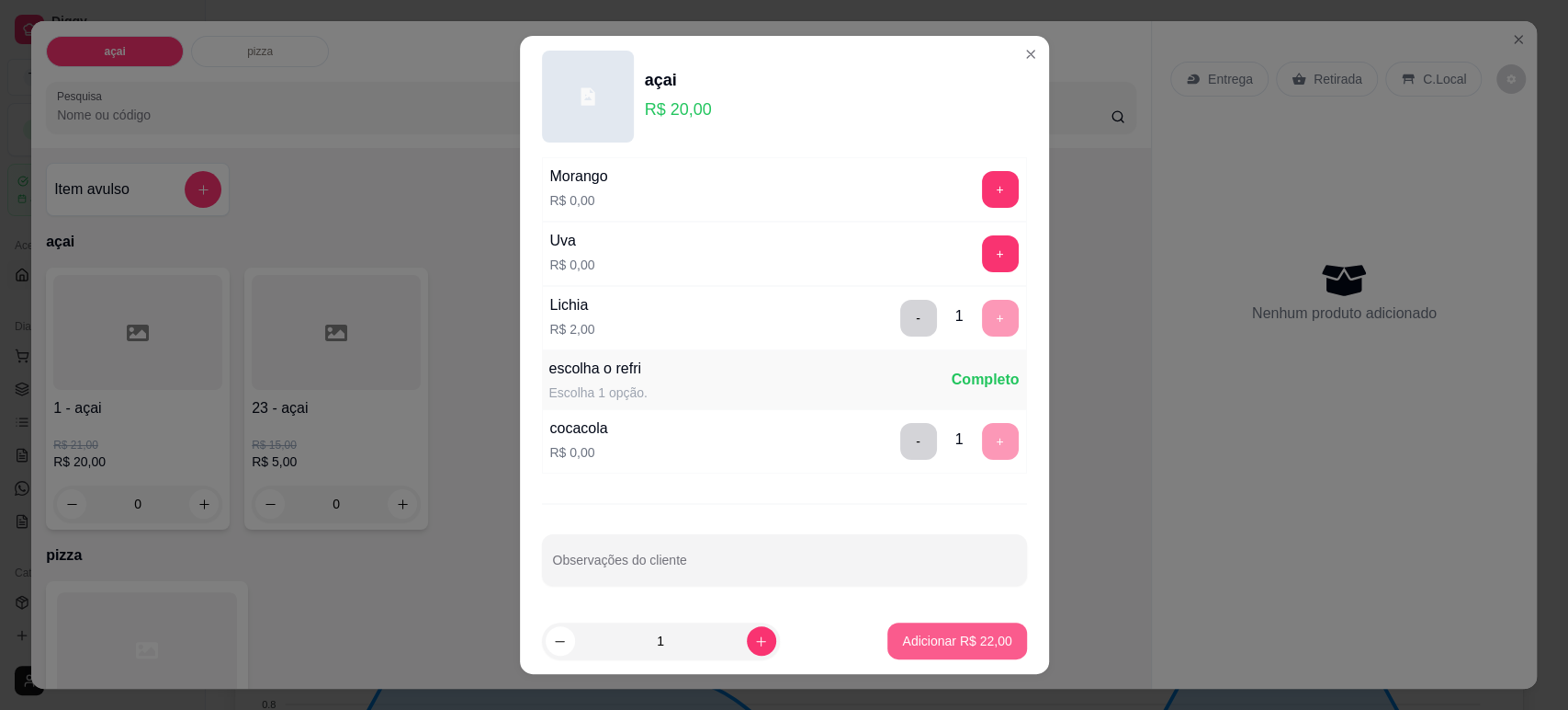
click at [929, 649] on p "Adicionar R$ 22,00" at bounding box center [956, 640] width 109 height 18
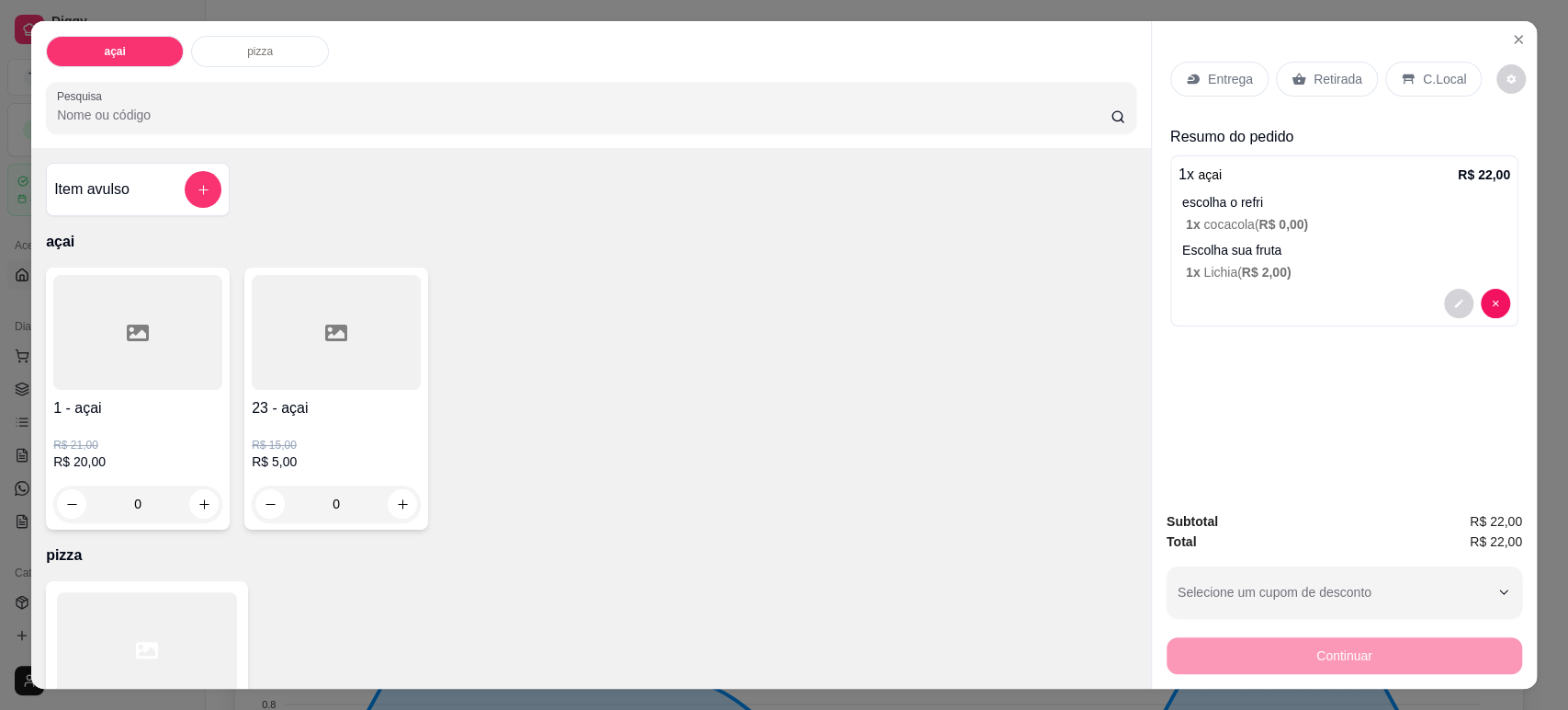
click at [1230, 79] on p "Entrega" at bounding box center [1231, 78] width 45 height 18
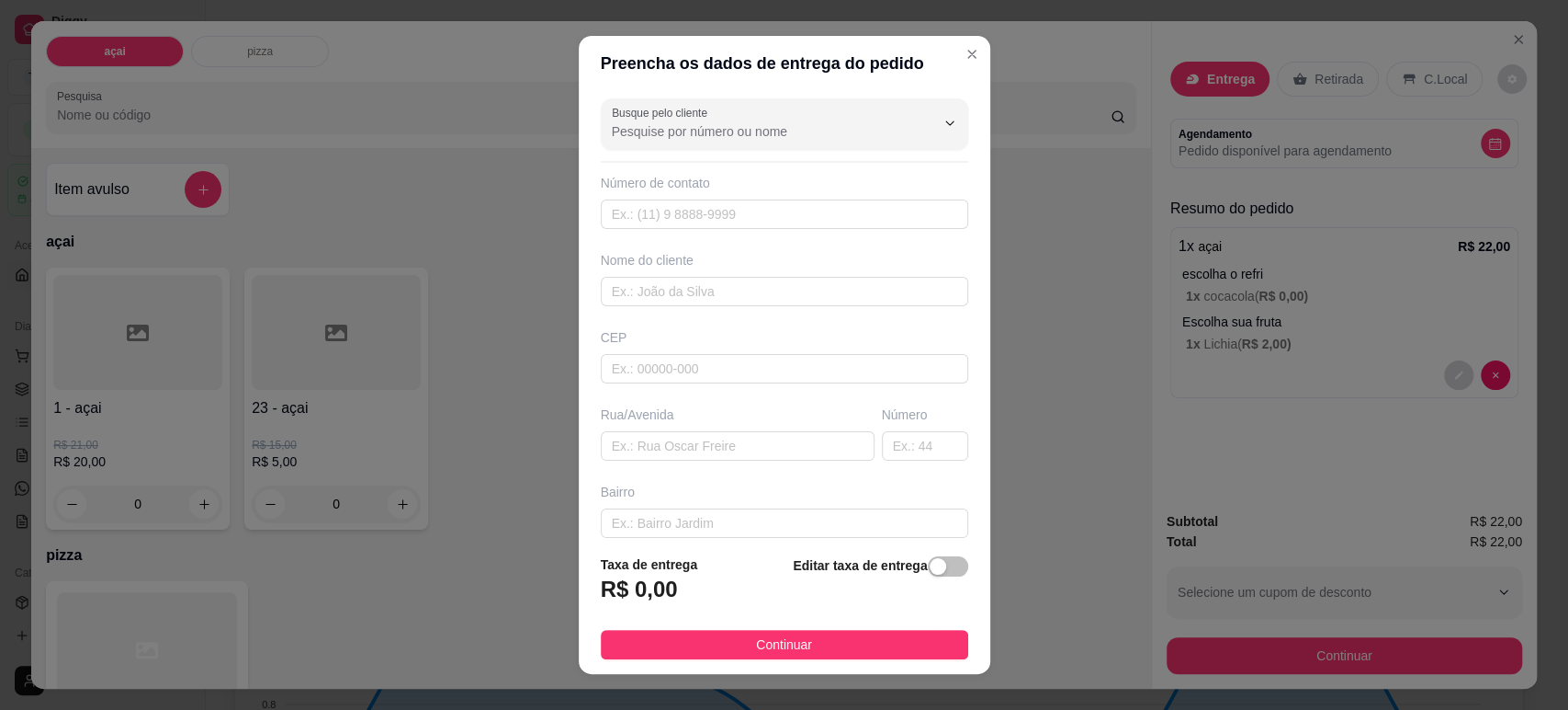
click at [735, 128] on input "Busque pelo cliente" at bounding box center [759, 131] width 294 height 18
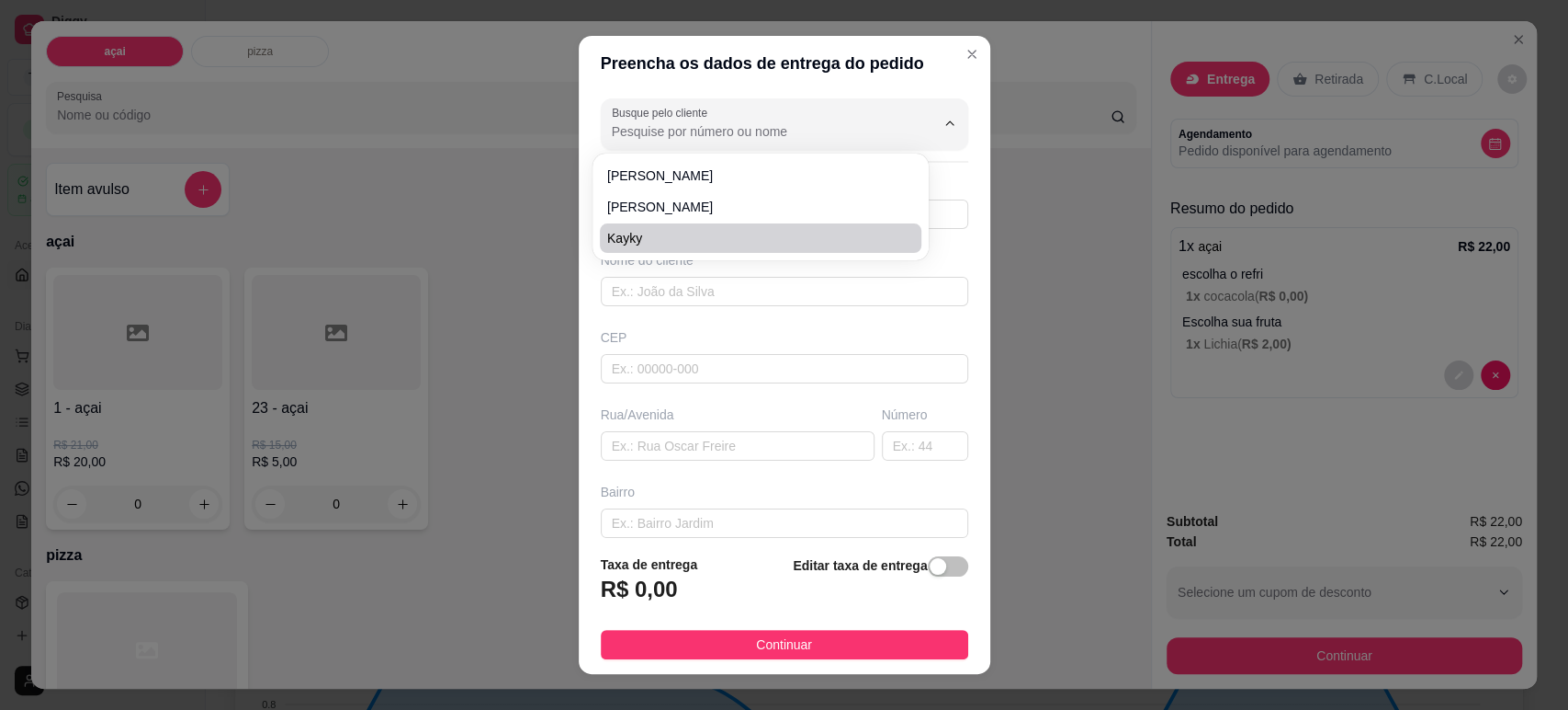
click at [646, 226] on li "Kayky" at bounding box center [760, 238] width 321 height 29
type input "Kayky"
type input "11996594113"
type input "Kayky"
type input "09310730"
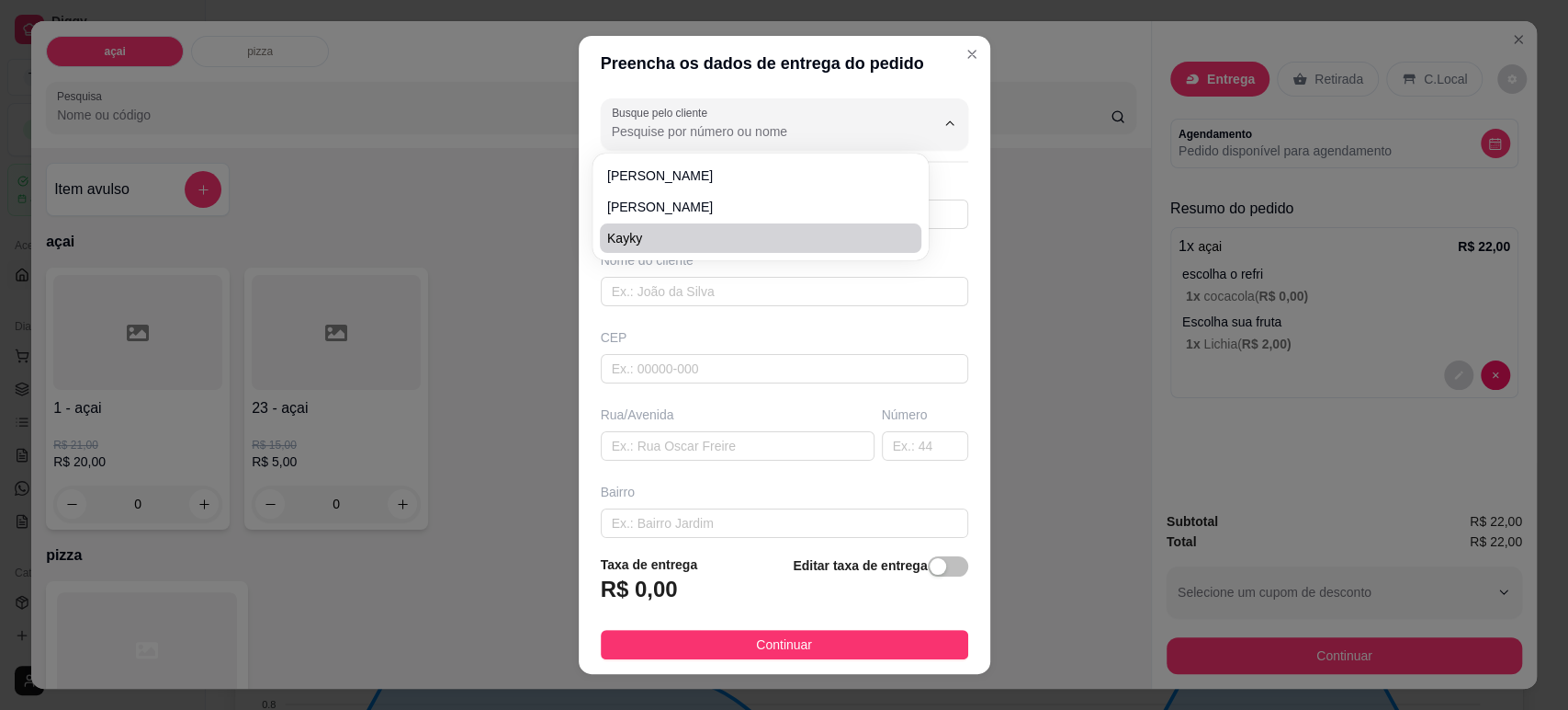
type input "[GEOGRAPHIC_DATA]"
type input "29"
type input "Vila Bocaina"
type input "Mauá"
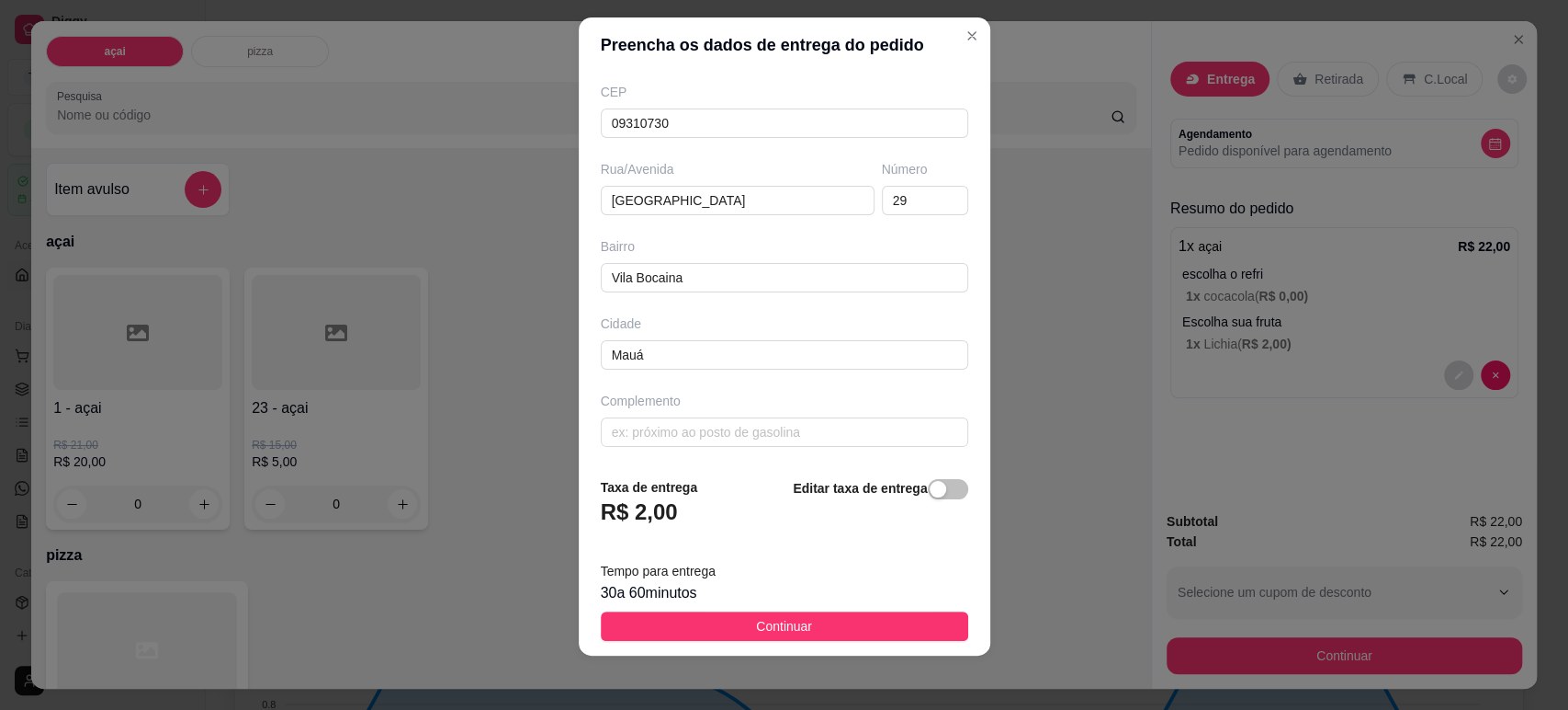
scroll to position [23, 0]
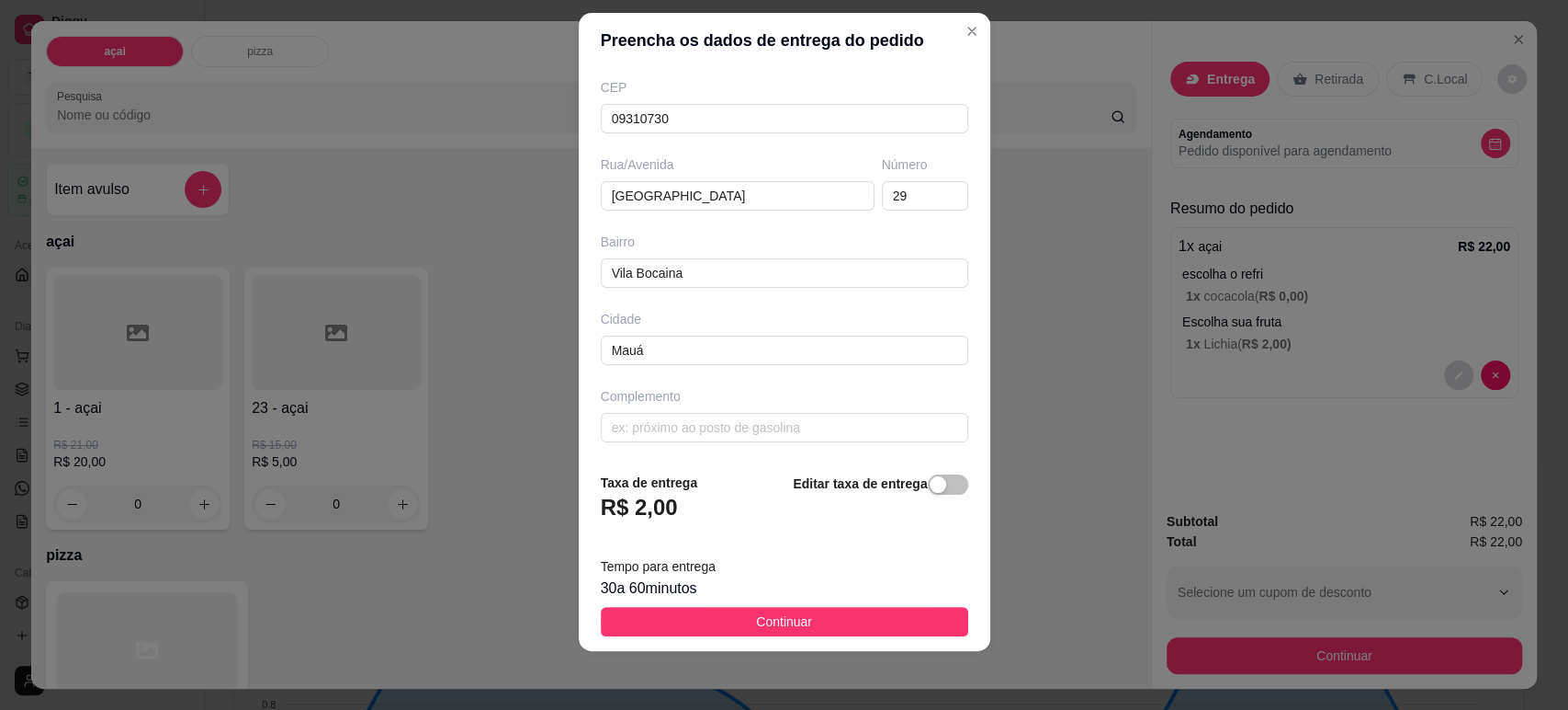
click at [776, 619] on span "Continuar" at bounding box center [783, 620] width 56 height 20
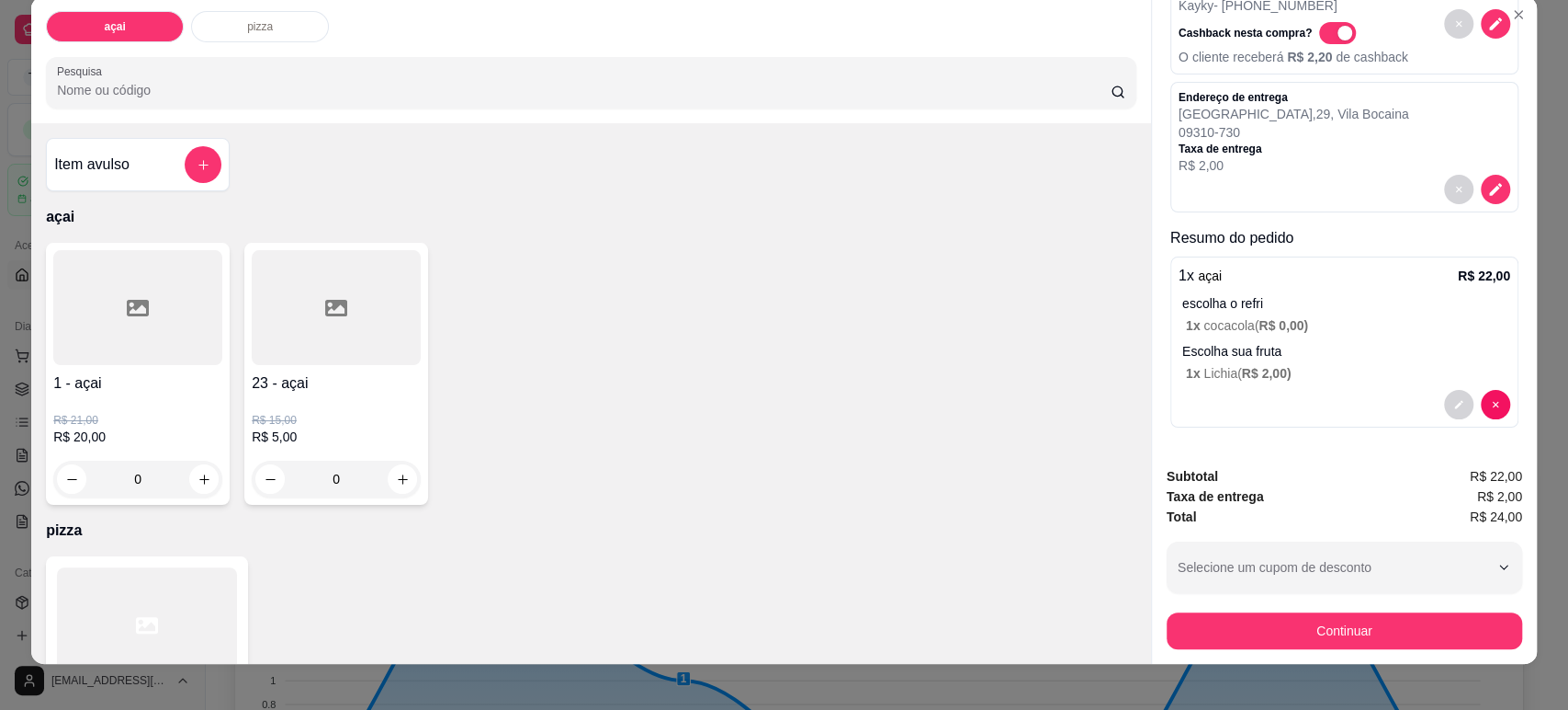
scroll to position [37, 0]
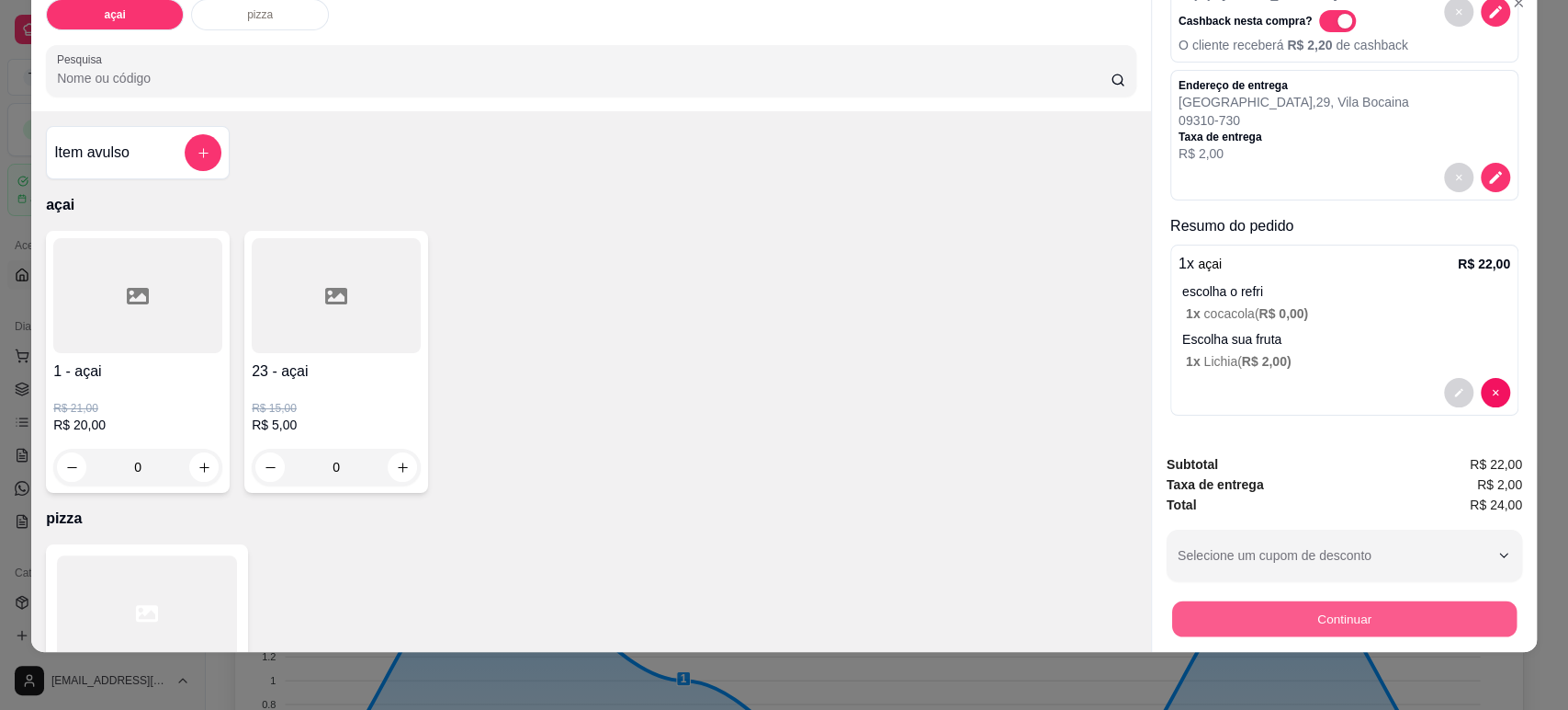
click at [1333, 619] on button "Continuar" at bounding box center [1345, 619] width 345 height 36
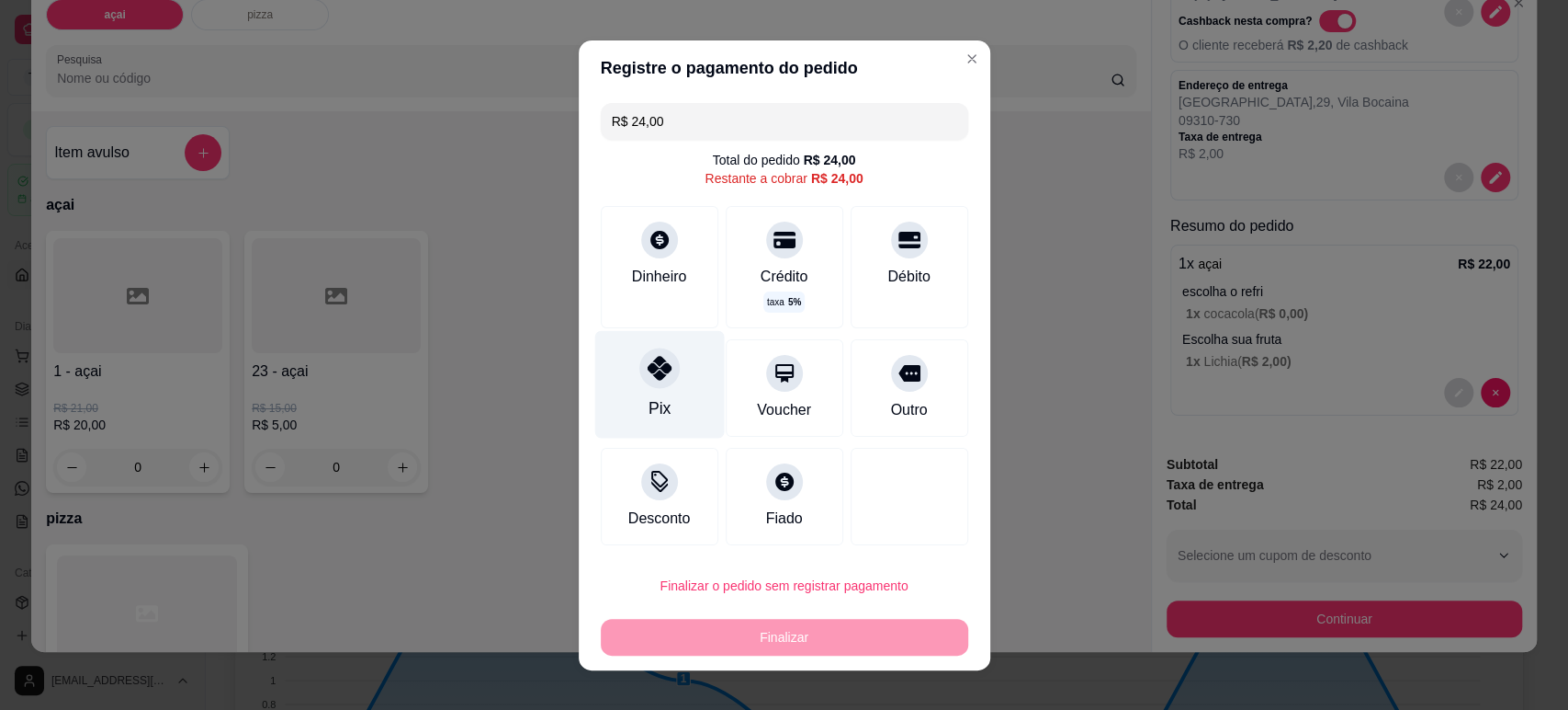
click at [674, 373] on div "Pix" at bounding box center [659, 384] width 129 height 107
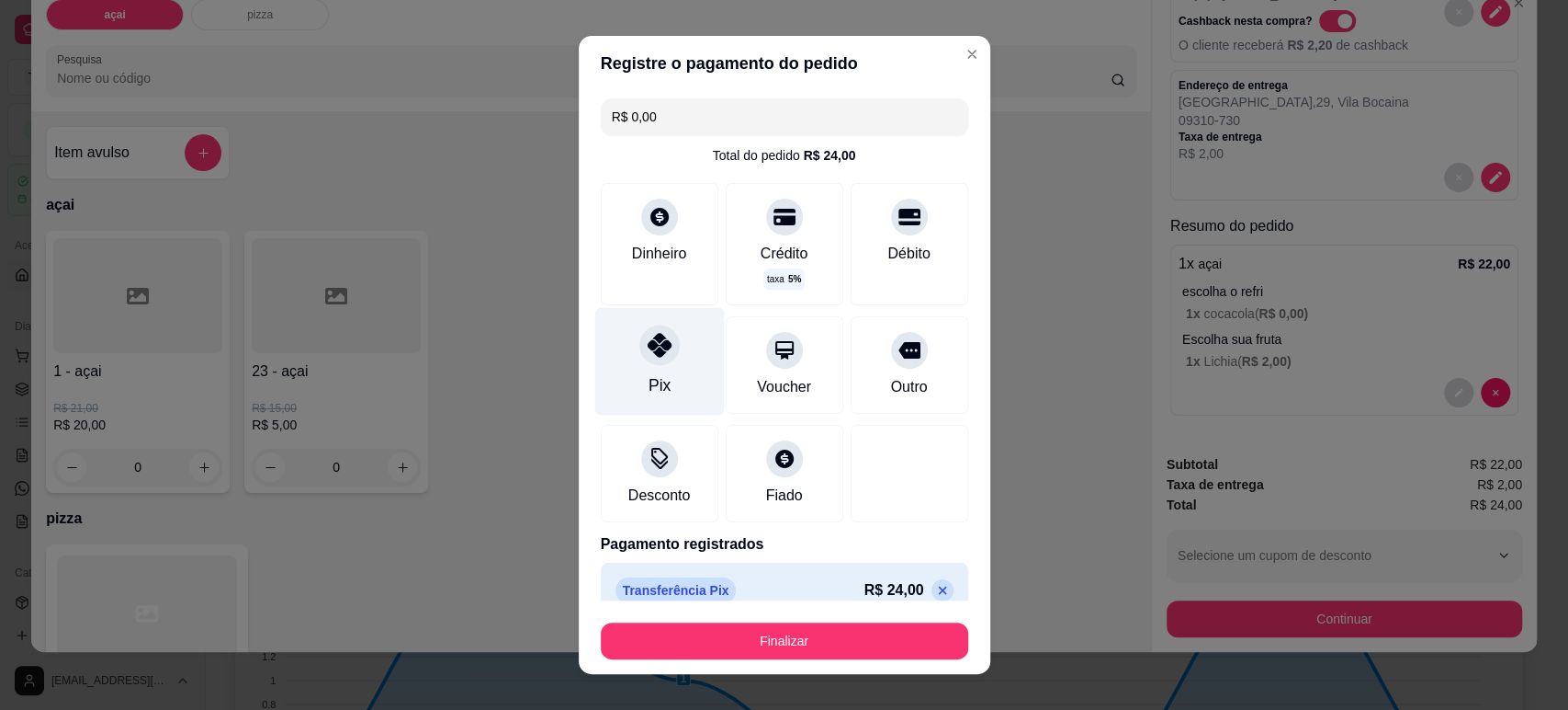
scroll to position [22, 0]
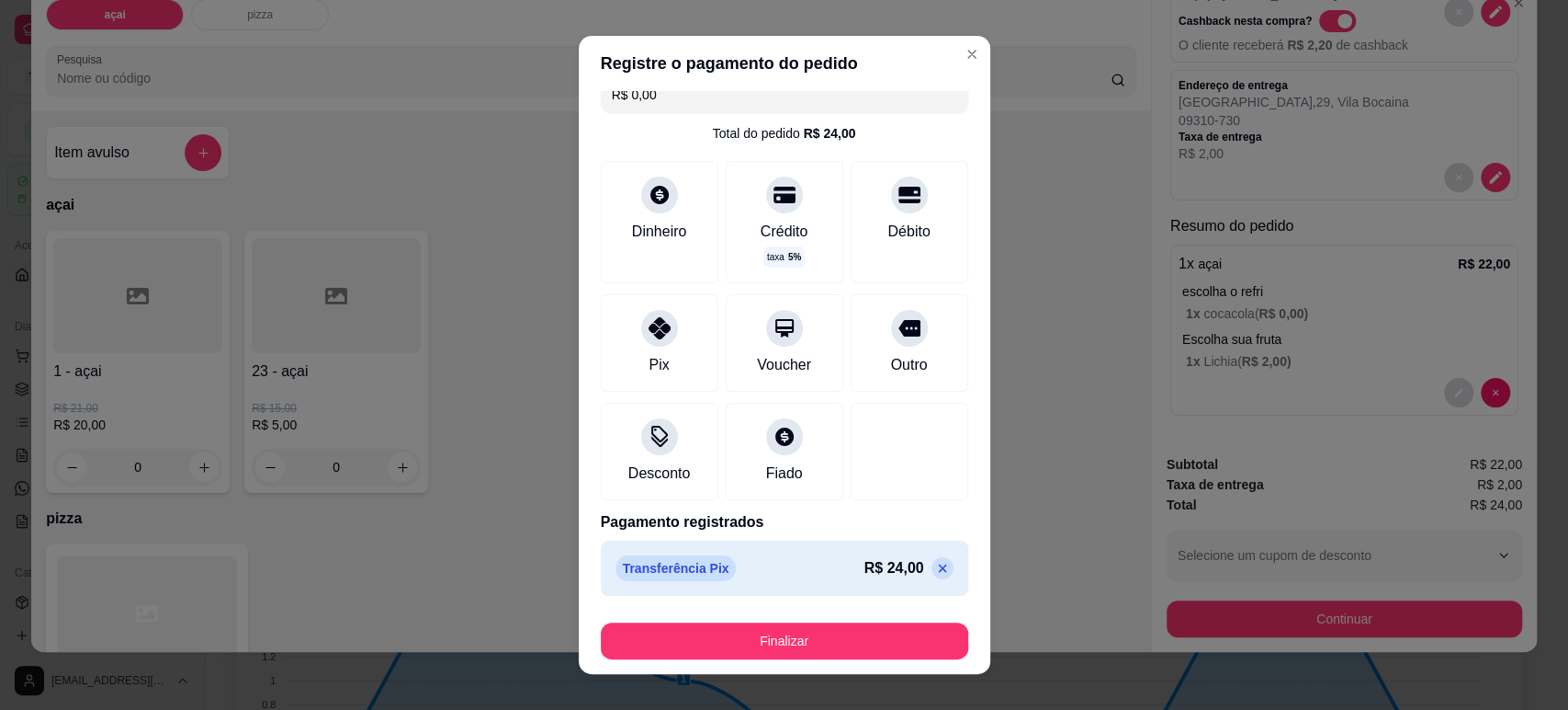
click at [935, 564] on icon at bounding box center [942, 569] width 15 height 15
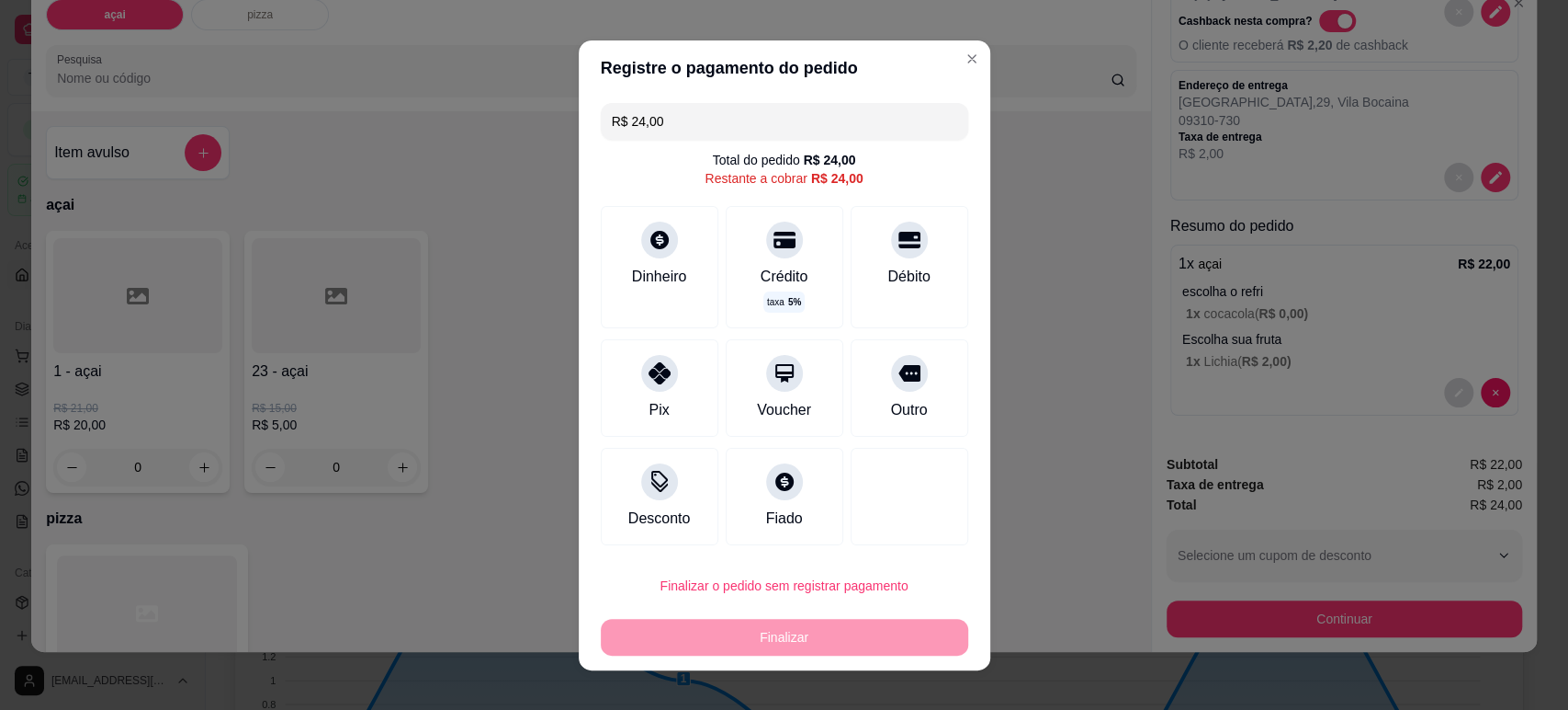
scroll to position [0, 0]
click at [644, 355] on div at bounding box center [659, 367] width 41 height 41
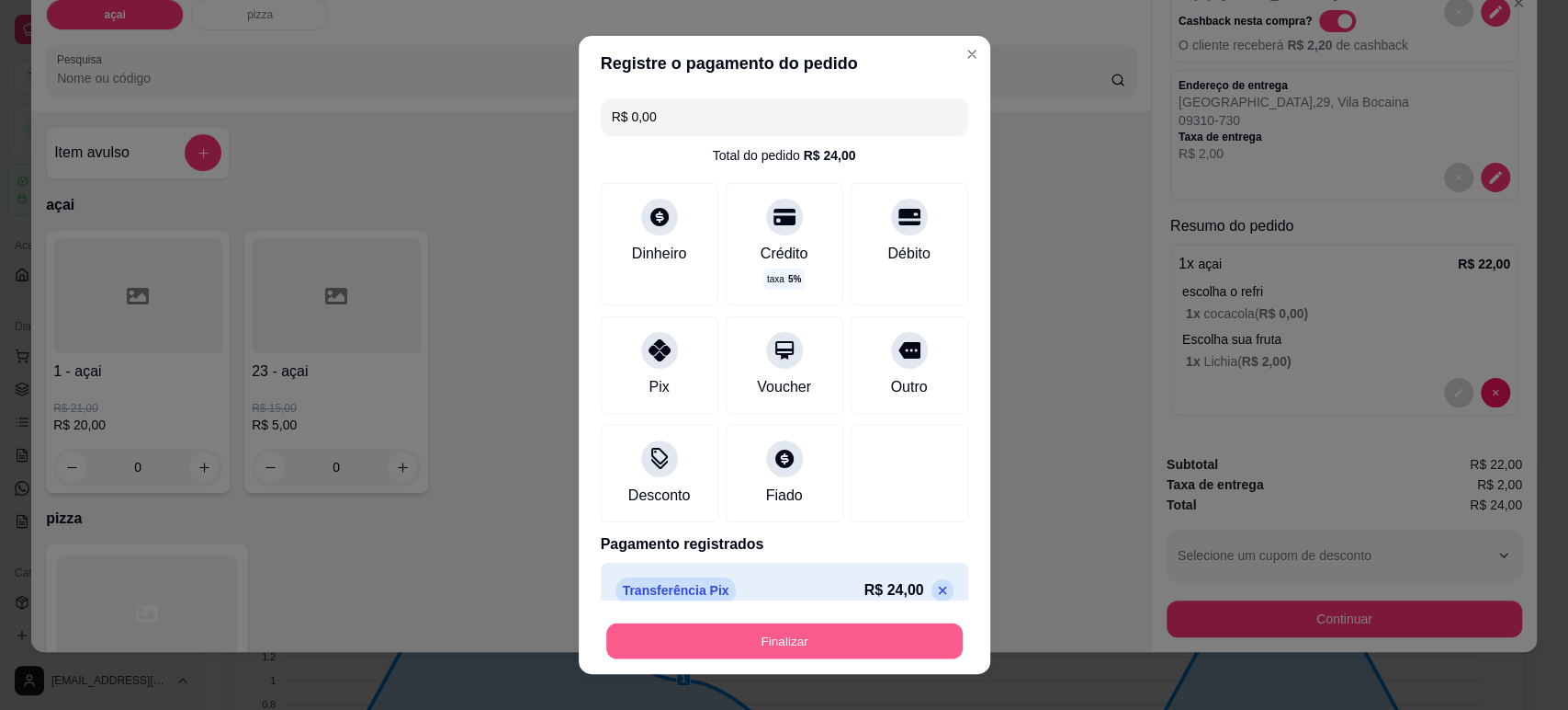
click at [780, 625] on button "Finalizar" at bounding box center [784, 641] width 356 height 36
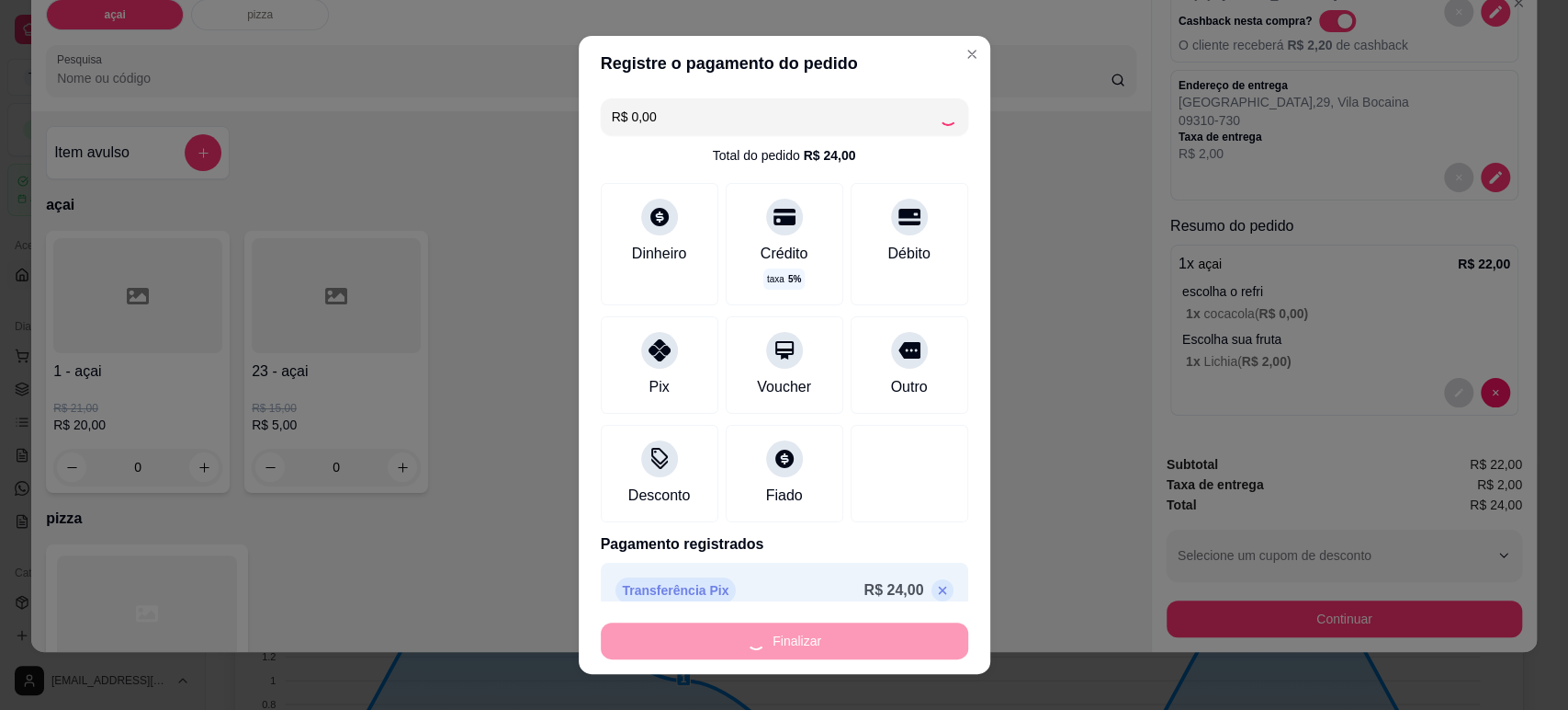
type input "-R$ 24,00"
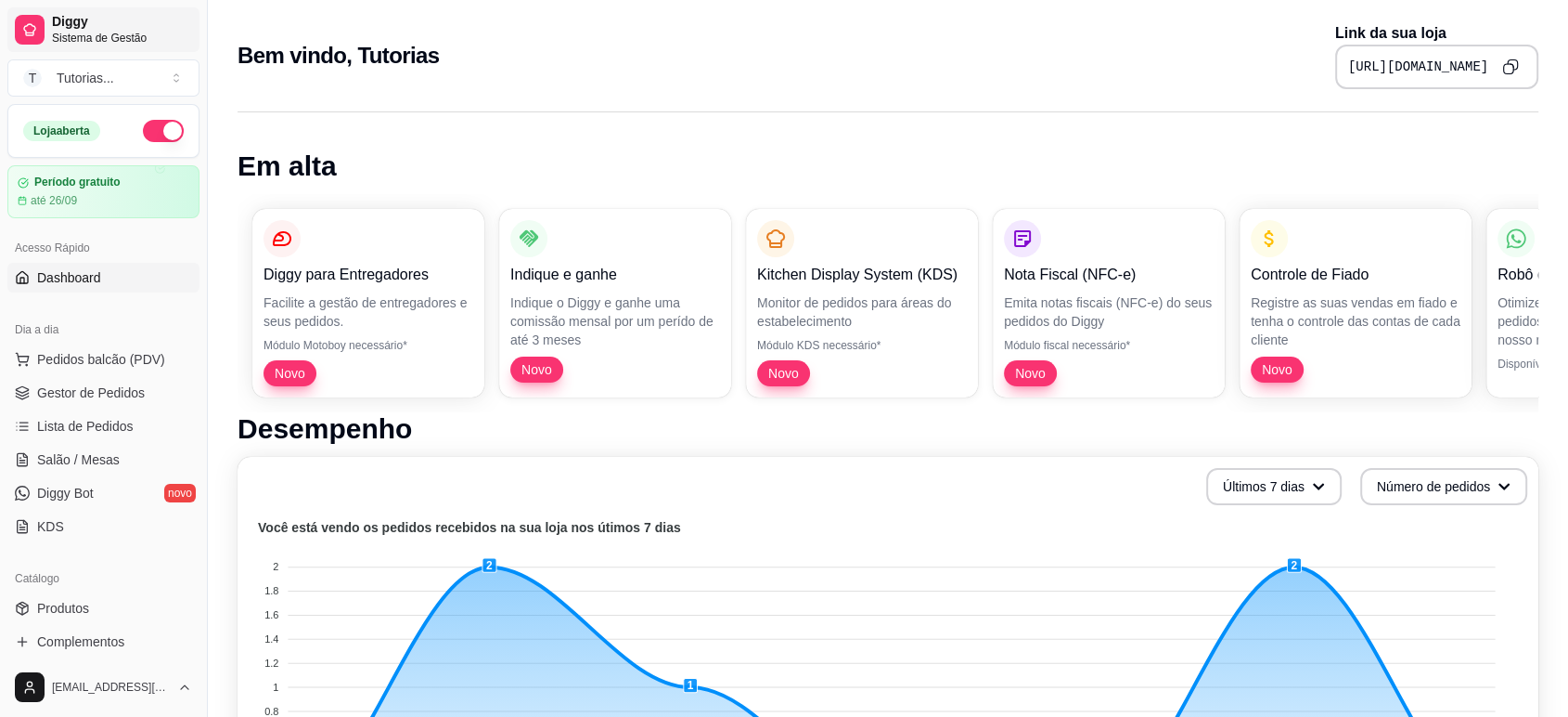
click at [101, 28] on span "Diggy" at bounding box center [122, 23] width 140 height 17
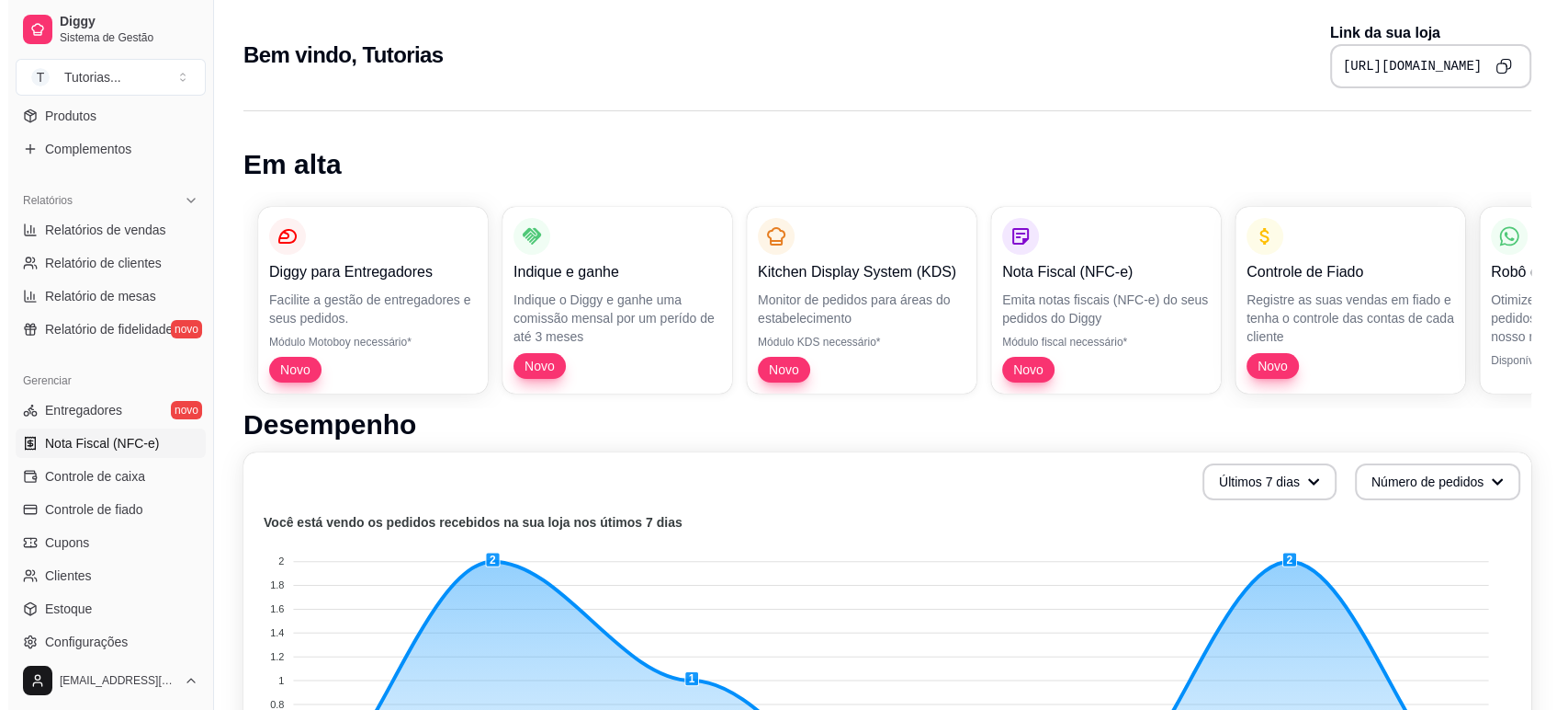
scroll to position [510, 0]
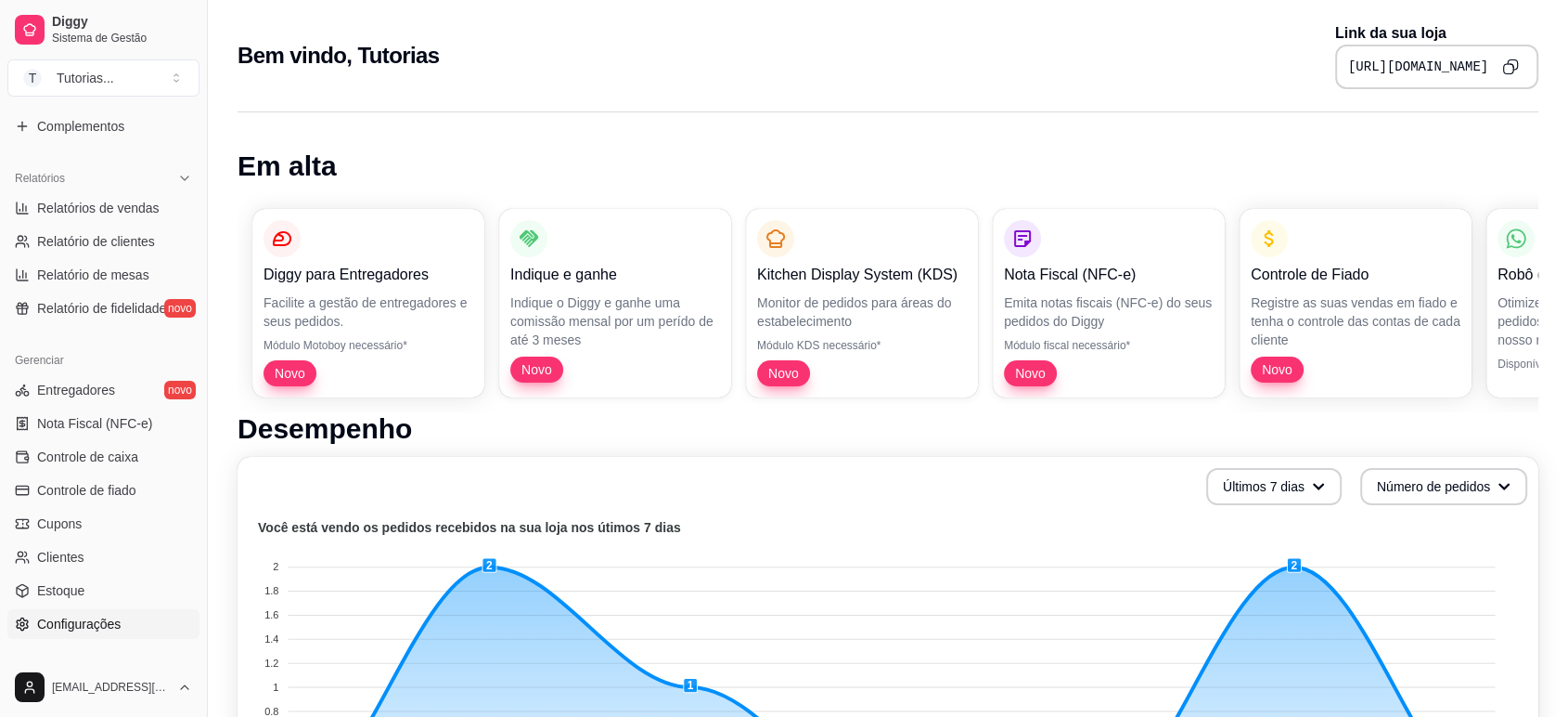
click at [91, 628] on span "Configurações" at bounding box center [79, 623] width 84 height 18
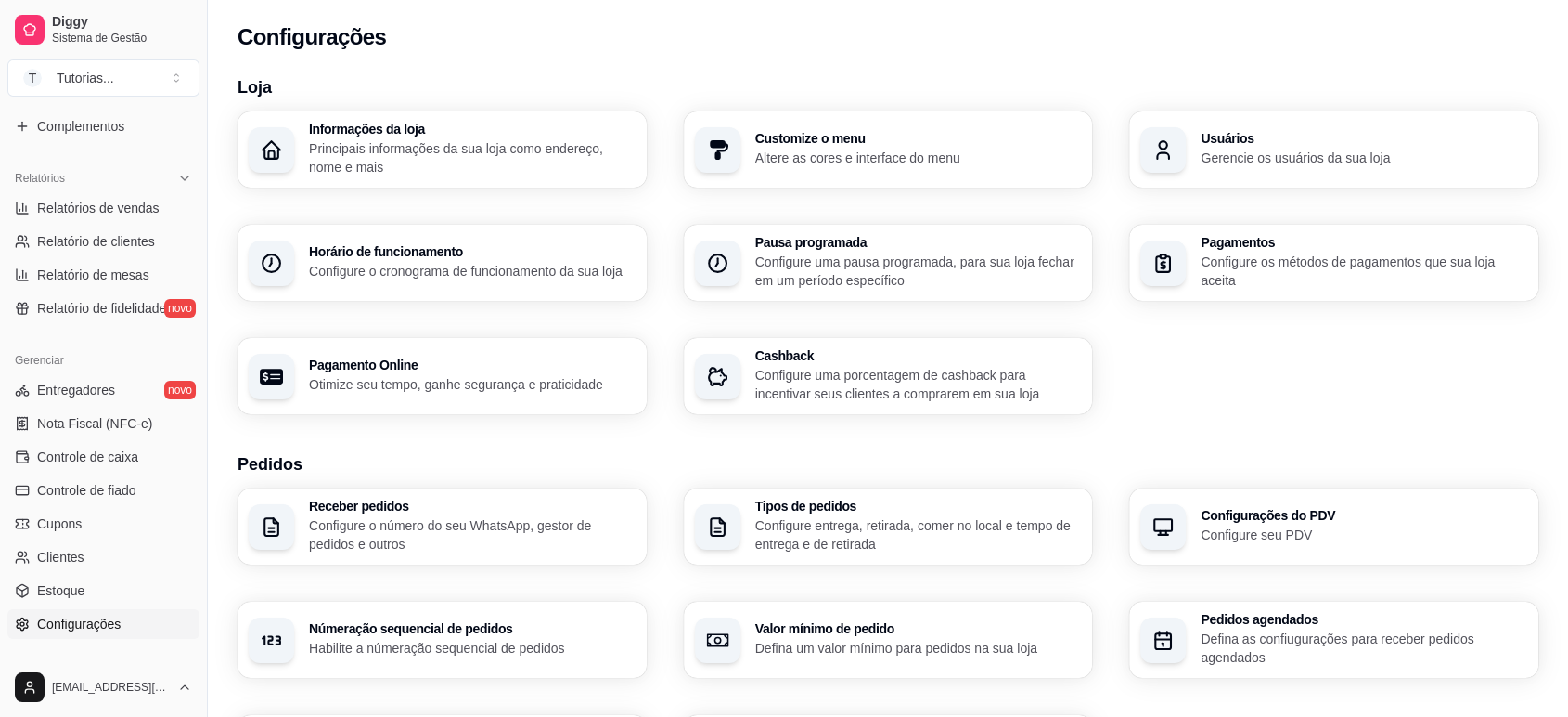
click at [404, 158] on p "Principais informações da sua loja como endereço, nome e mais" at bounding box center [472, 157] width 327 height 37
click at [490, 536] on p "Configure o número do seu WhatsApp, gestor de pedidos e outros" at bounding box center [472, 534] width 327 height 37
click at [772, 531] on p "Configure entrega, retirada, comer no local e tempo de entrega e de retirada" at bounding box center [917, 534] width 316 height 36
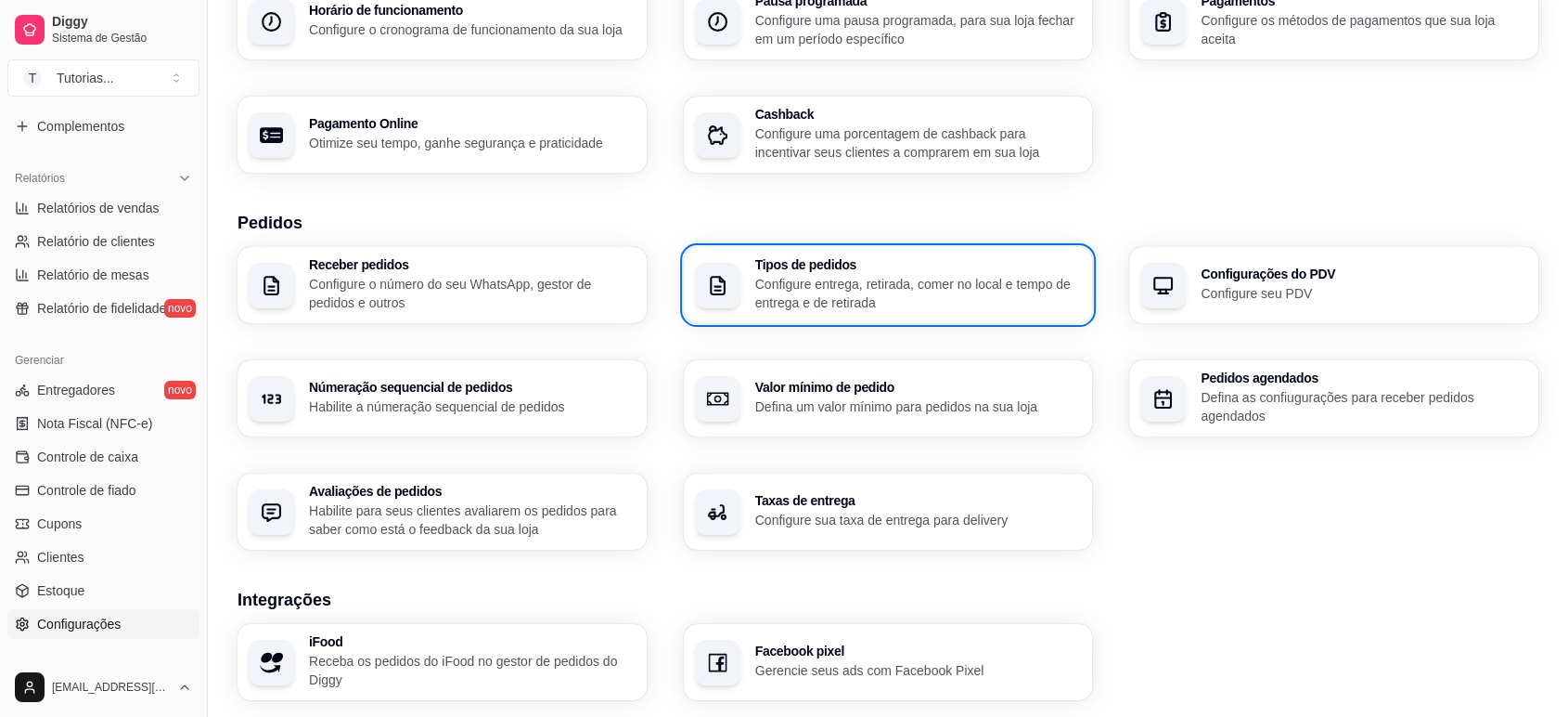
scroll to position [206, 0]
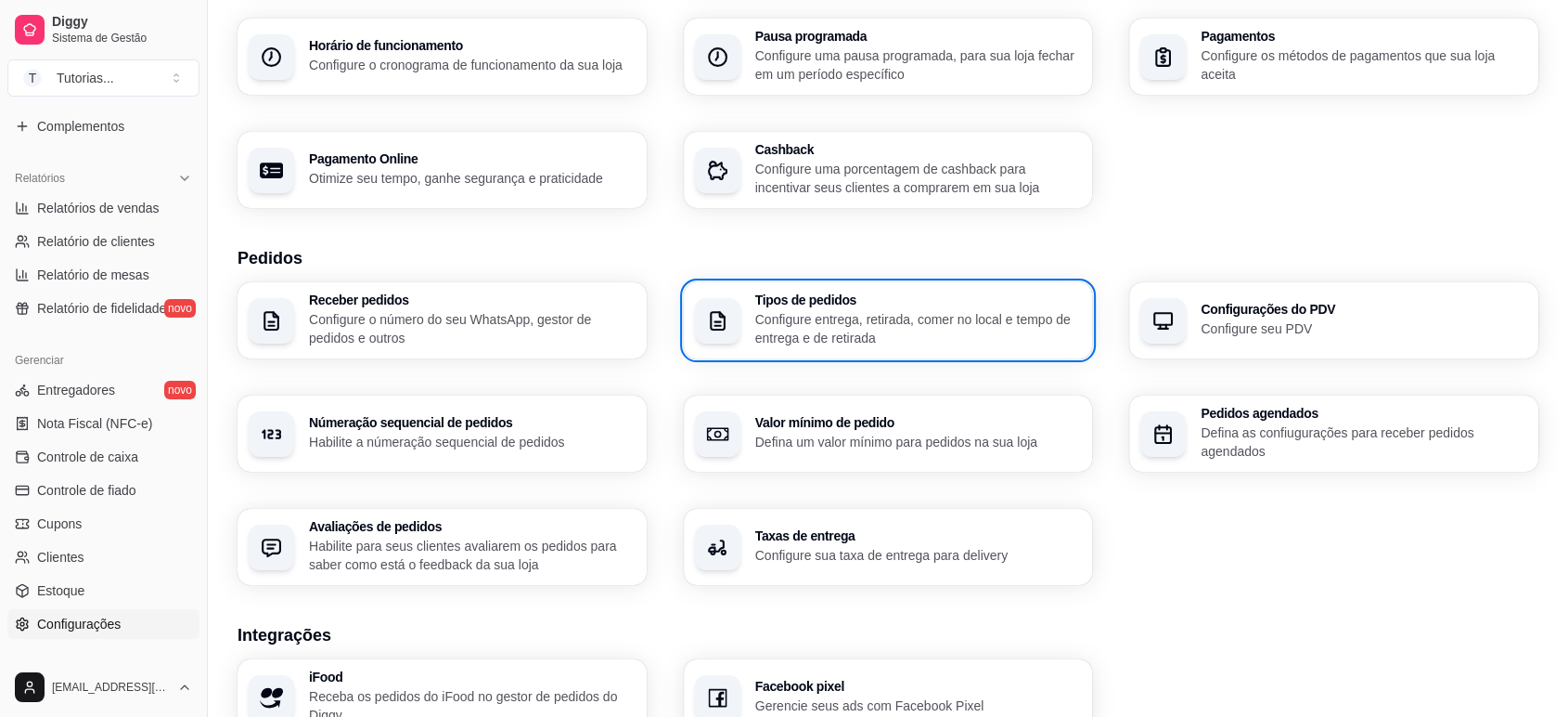
click at [526, 340] on p "Configure o número do seu WhatsApp, gestor de pedidos e outros" at bounding box center [472, 329] width 327 height 37
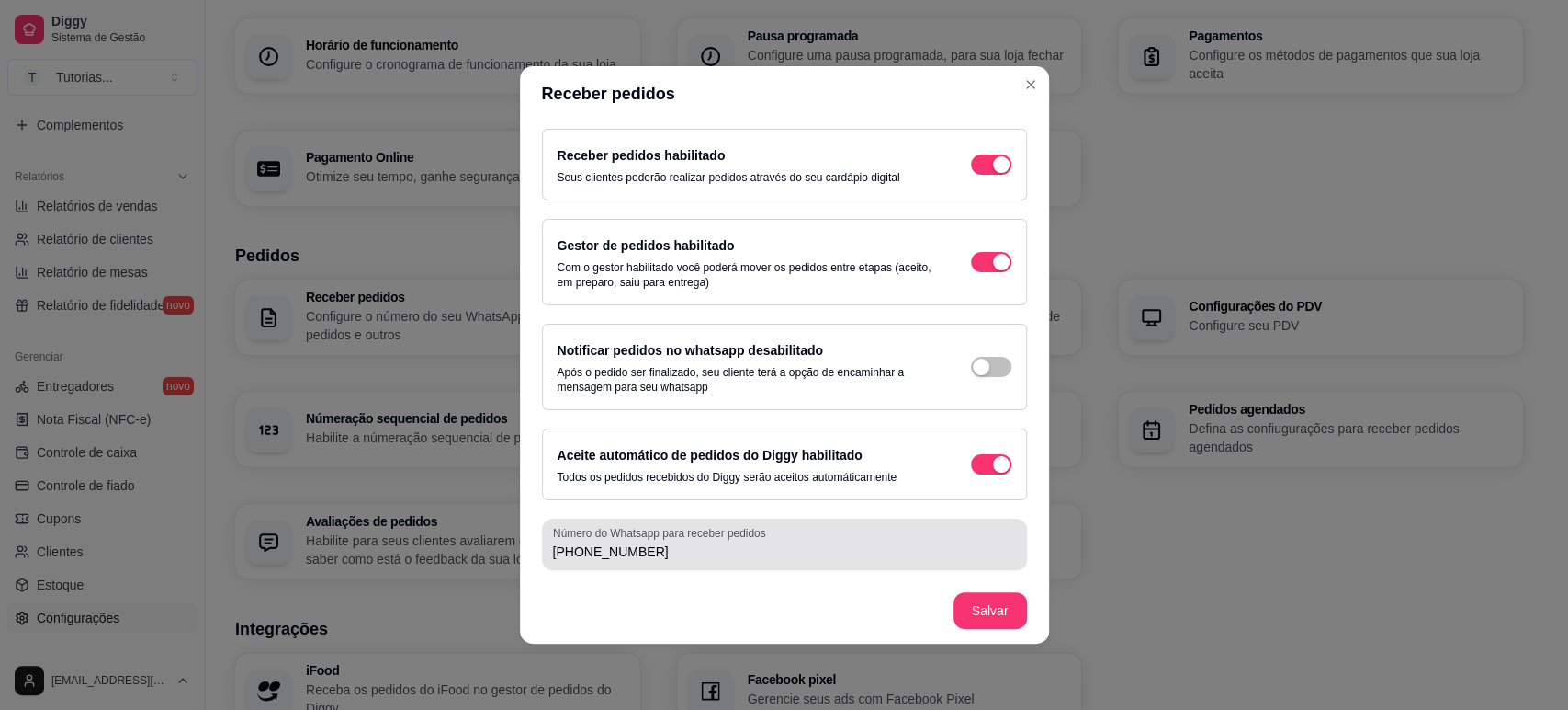
drag, startPoint x: 696, startPoint y: 562, endPoint x: 455, endPoint y: 517, distance: 245.2
click at [466, 520] on div "Receber pedidos Receber pedidos habilitado Seus clientes poderão realizar pedid…" at bounding box center [784, 355] width 1568 height 710
click at [681, 553] on input "[PHONE_NUMBER]" at bounding box center [784, 551] width 463 height 18
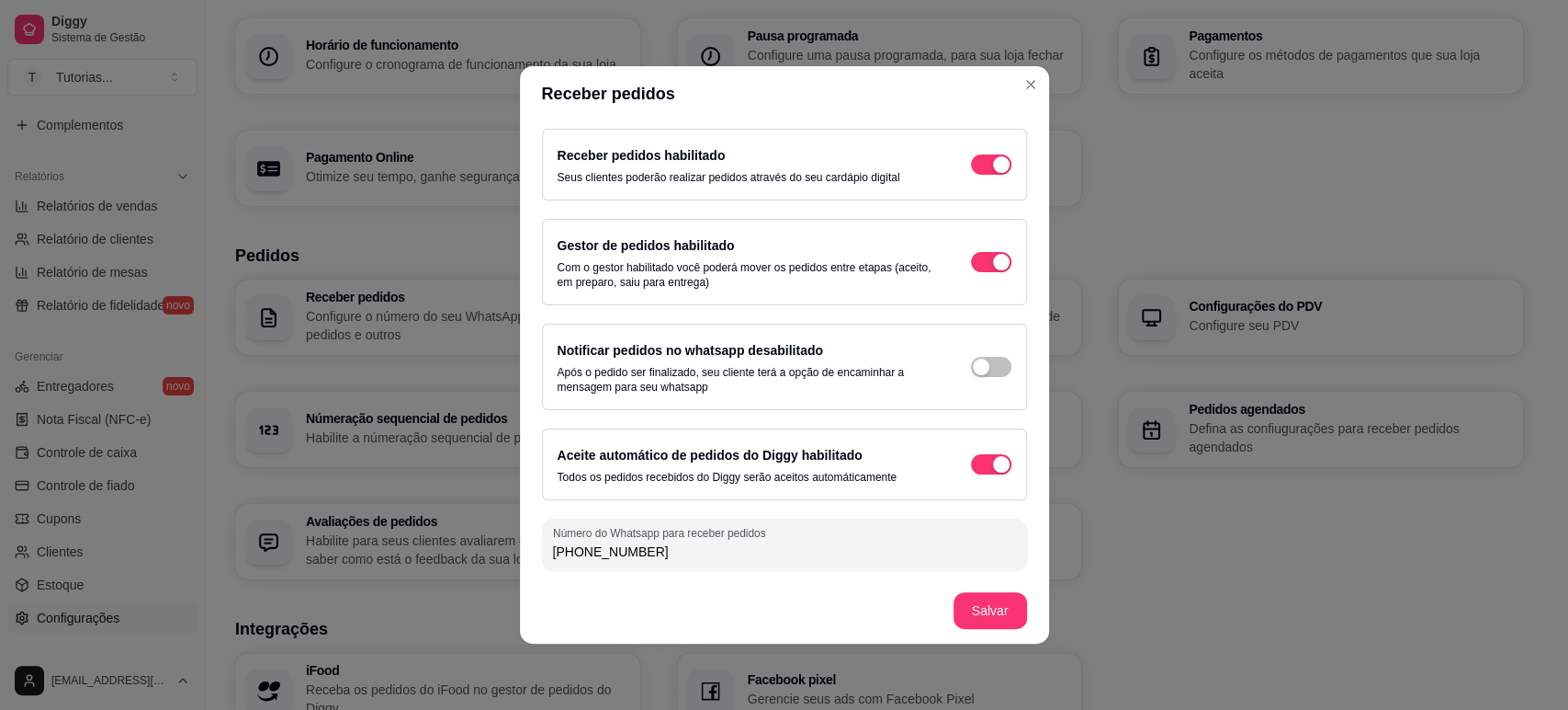
drag, startPoint x: 667, startPoint y: 553, endPoint x: 498, endPoint y: 544, distance: 169.2
click at [498, 544] on div "Receber pedidos Receber pedidos habilitado Seus clientes poderão realizar pedid…" at bounding box center [784, 355] width 1568 height 710
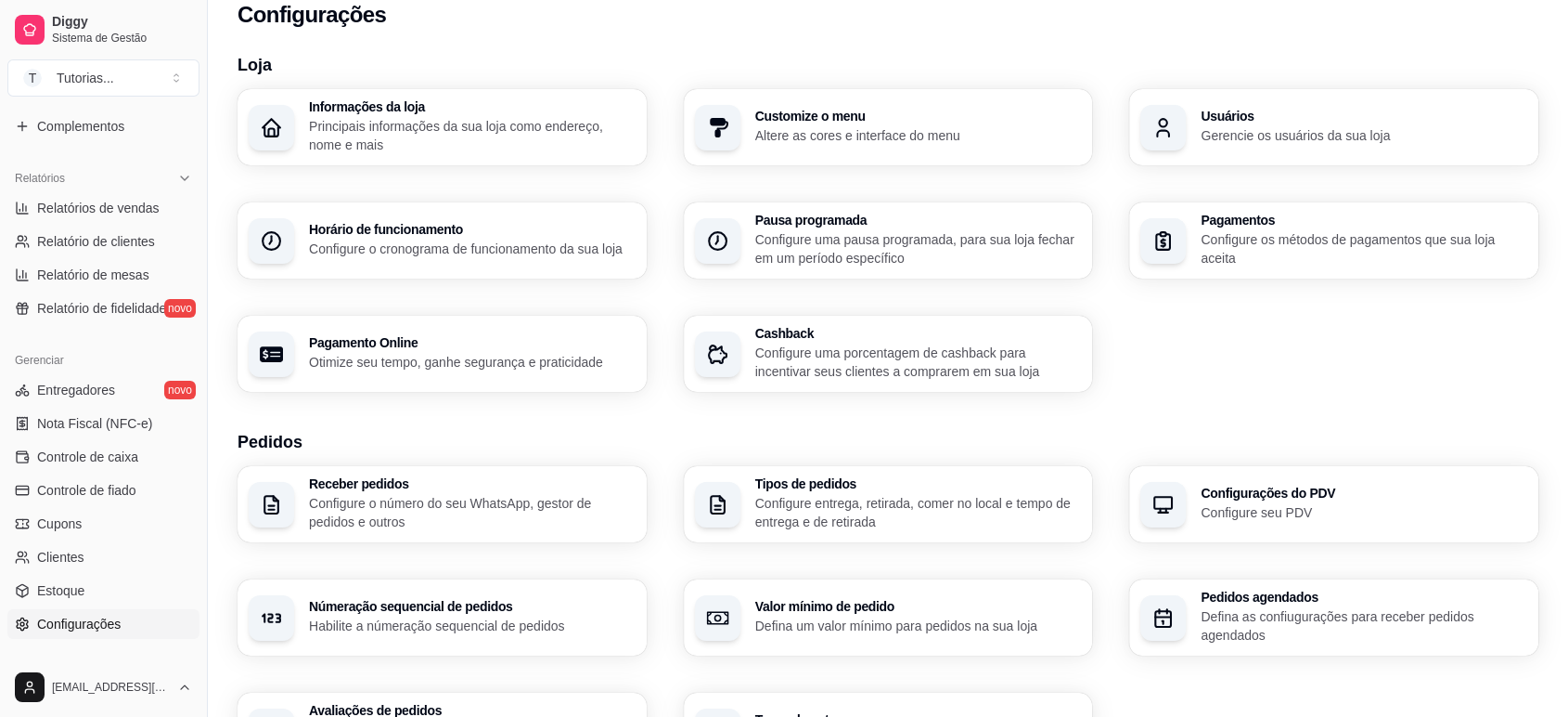
scroll to position [0, 0]
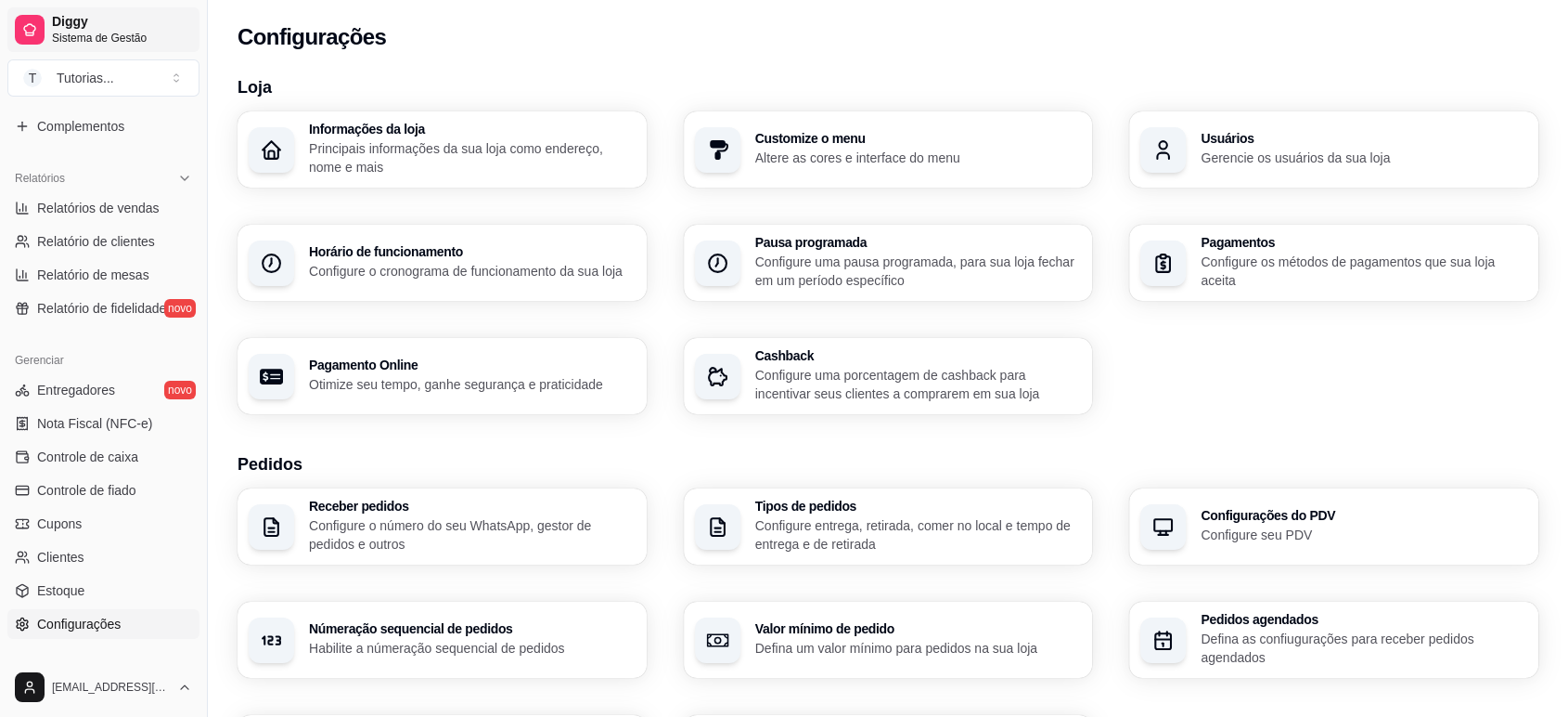
click at [81, 15] on span "Diggy" at bounding box center [122, 23] width 140 height 17
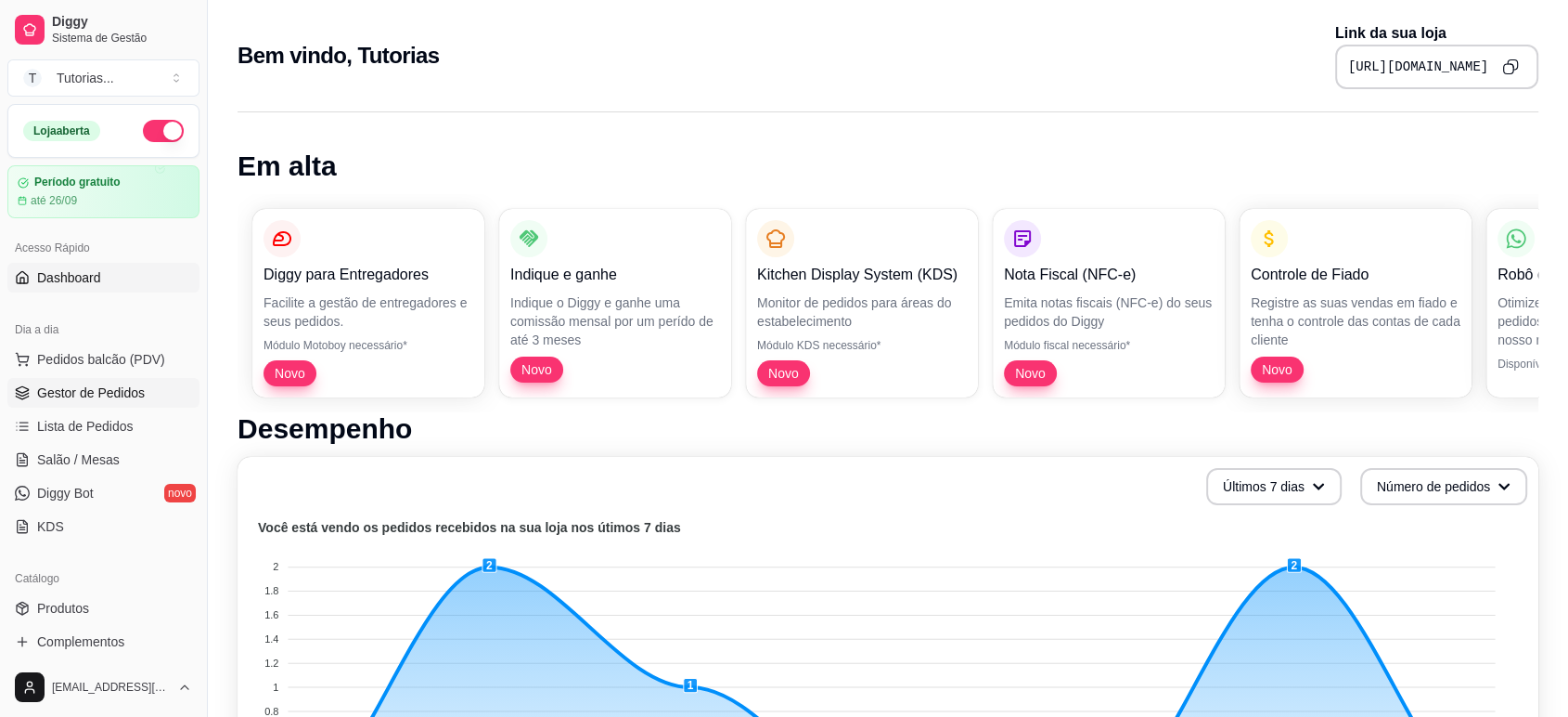
click at [81, 384] on span "Gestor de Pedidos" at bounding box center [90, 392] width 108 height 18
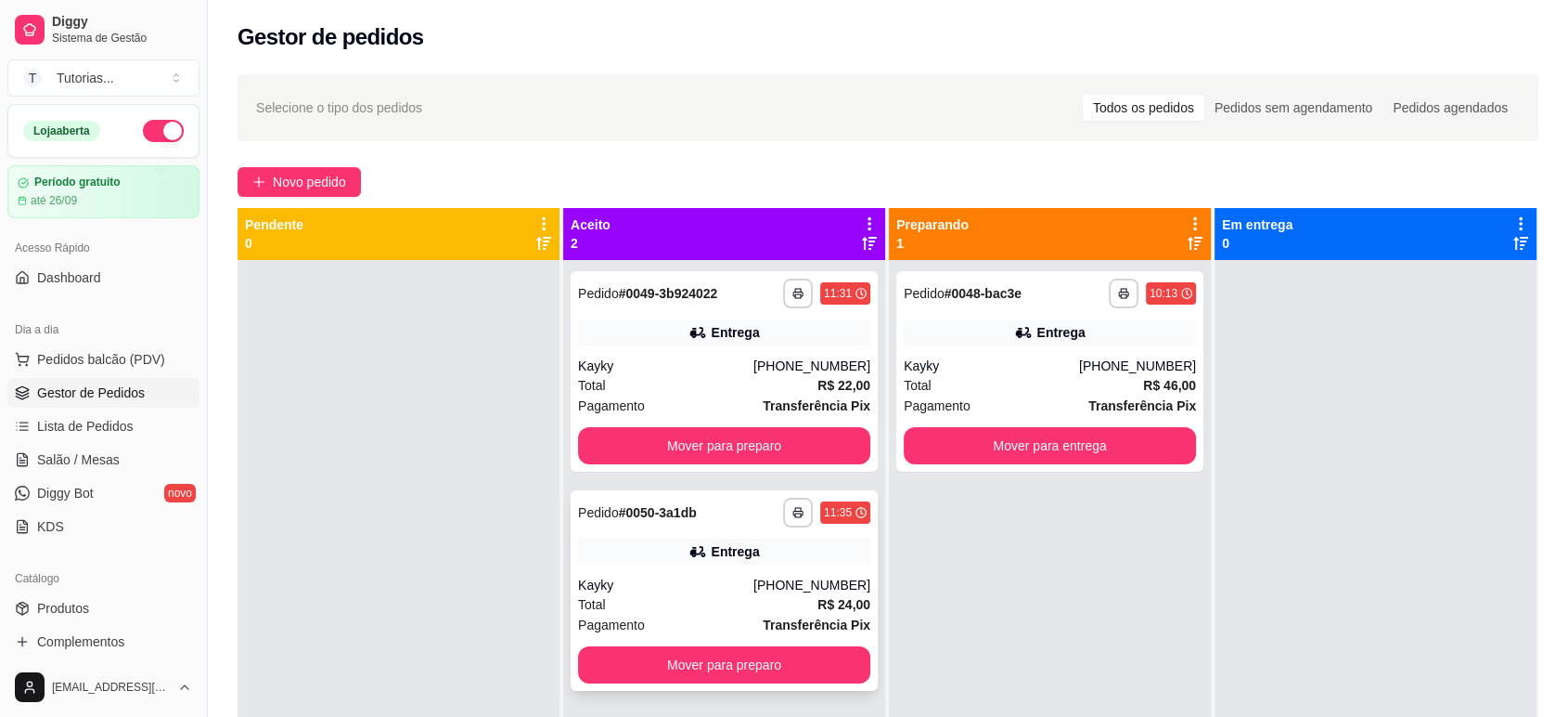
click at [688, 577] on div "Kayky" at bounding box center [665, 584] width 175 height 18
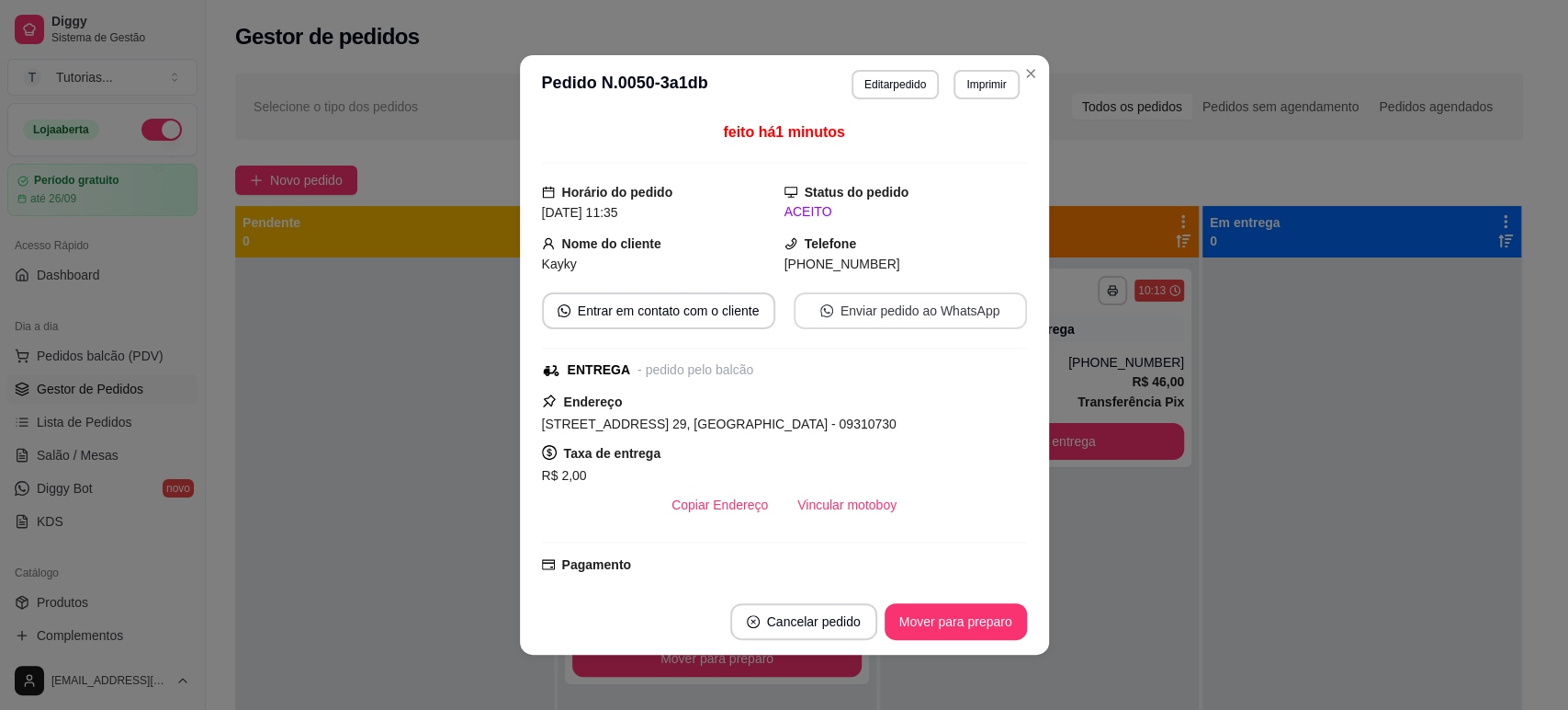
click at [891, 311] on button "Enviar pedido ao WhatsApp" at bounding box center [910, 310] width 234 height 37
